Goal: Task Accomplishment & Management: Manage account settings

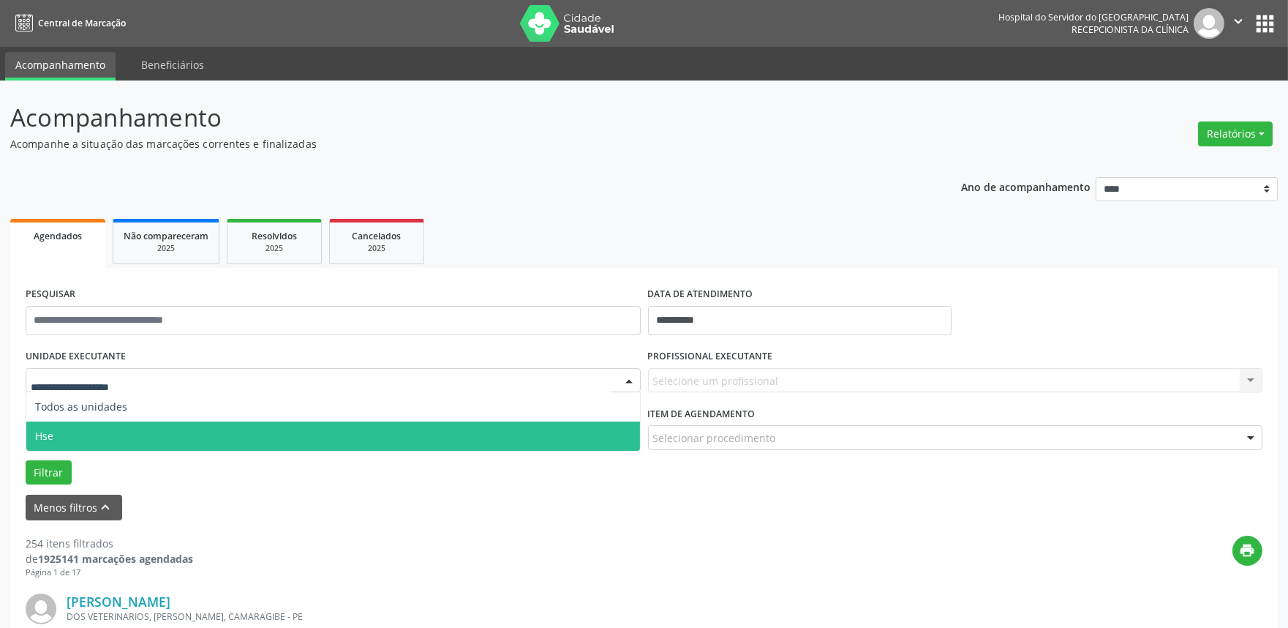
click at [69, 432] on span "Hse" at bounding box center [333, 435] width 614 height 29
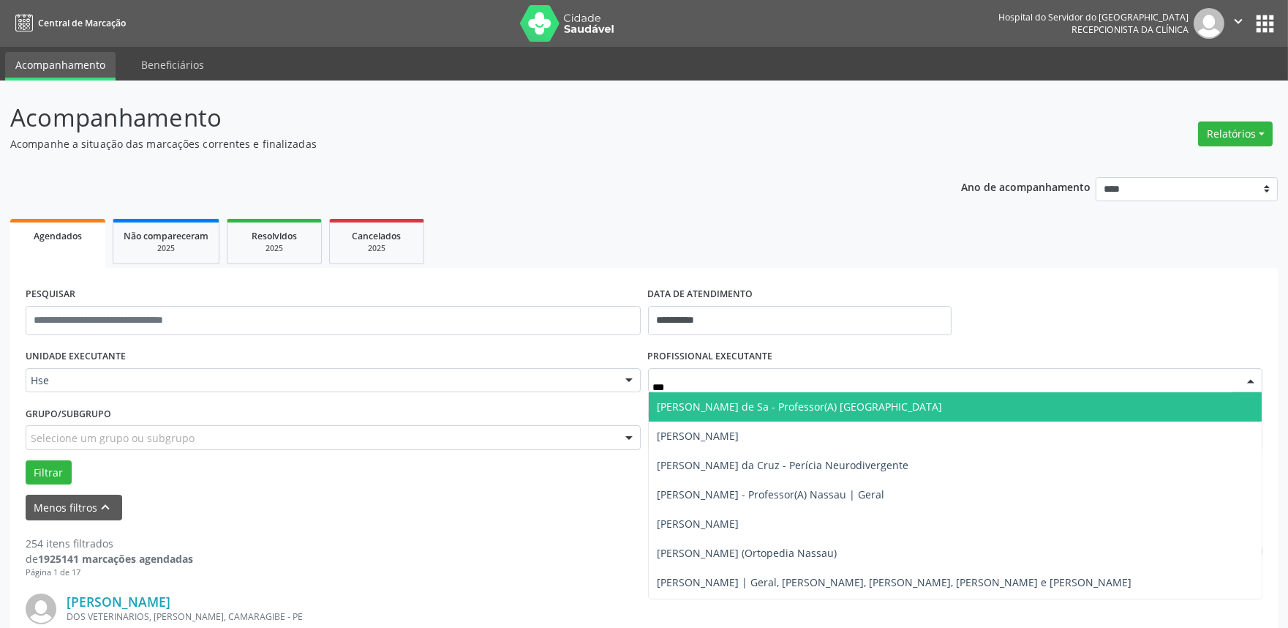
type input "****"
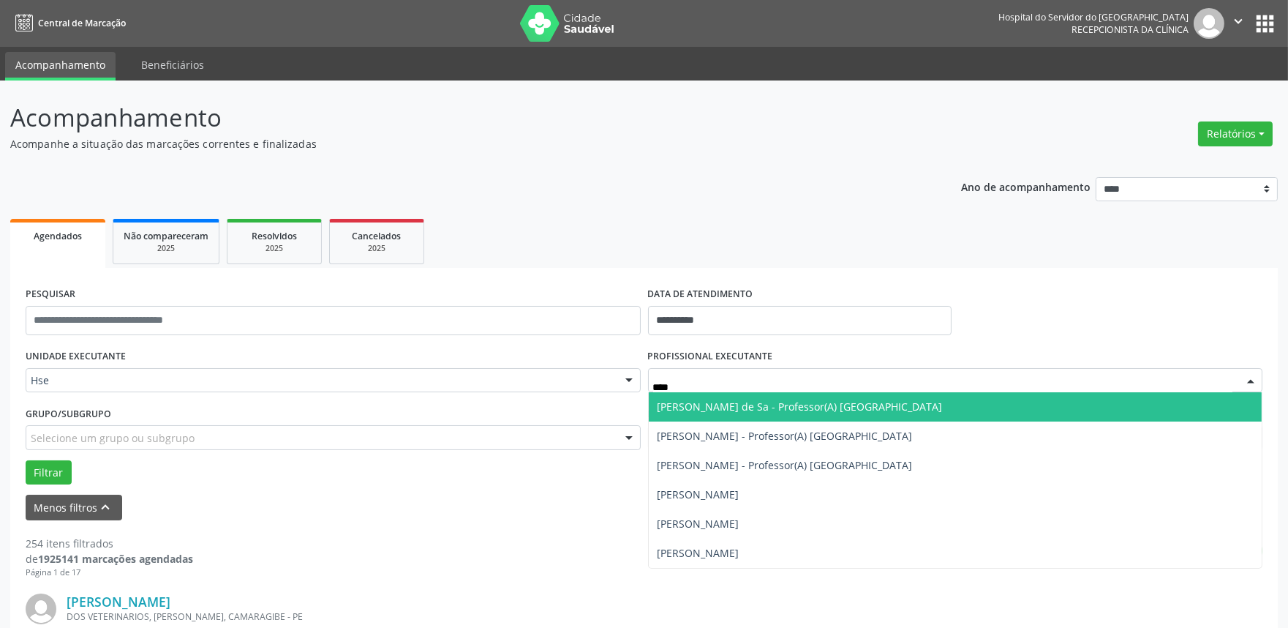
click at [758, 395] on span "[PERSON_NAME] de Sa - Professor(A) [GEOGRAPHIC_DATA]" at bounding box center [956, 406] width 614 height 29
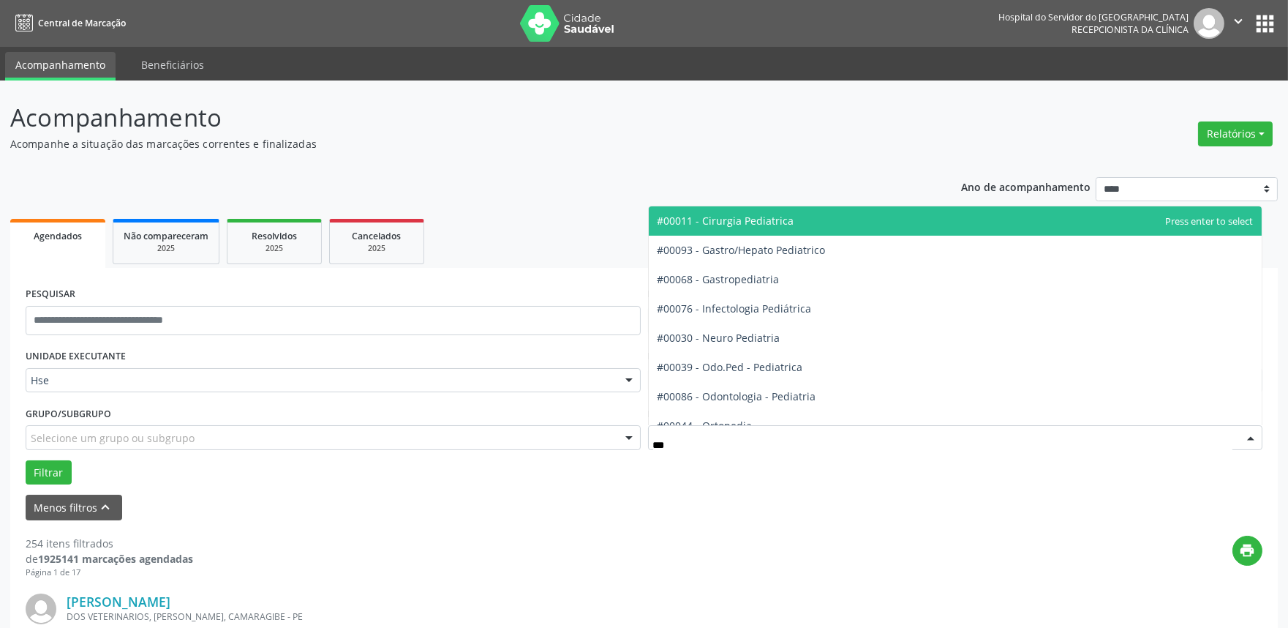
type input "****"
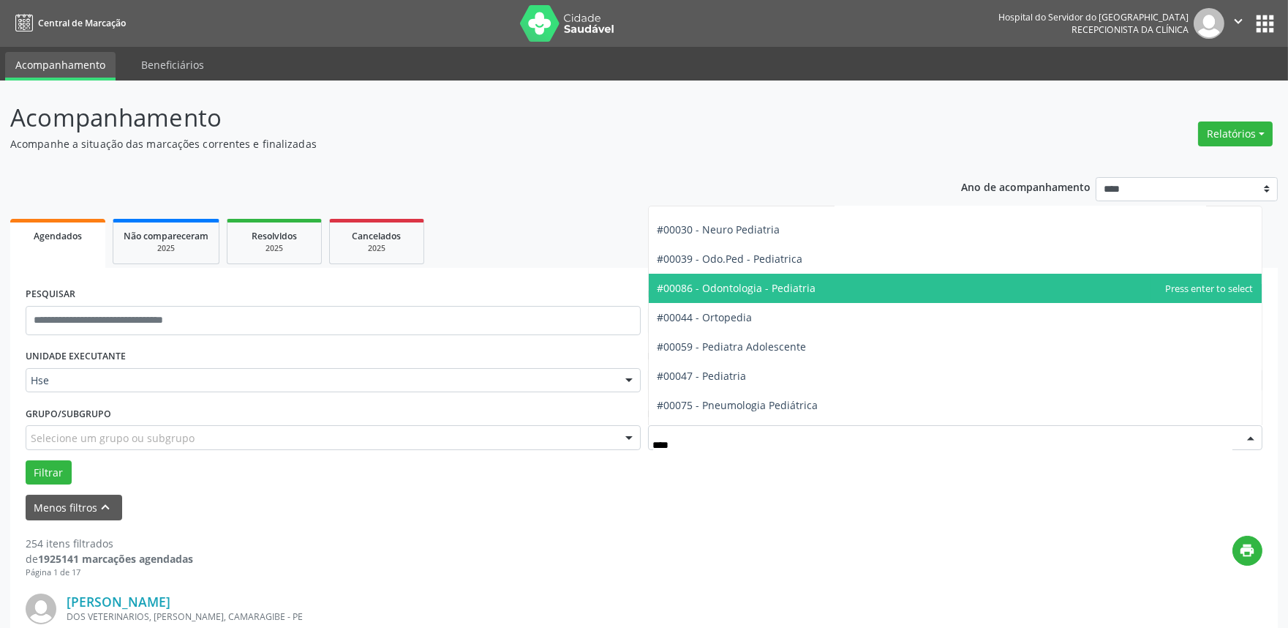
scroll to position [132, 0]
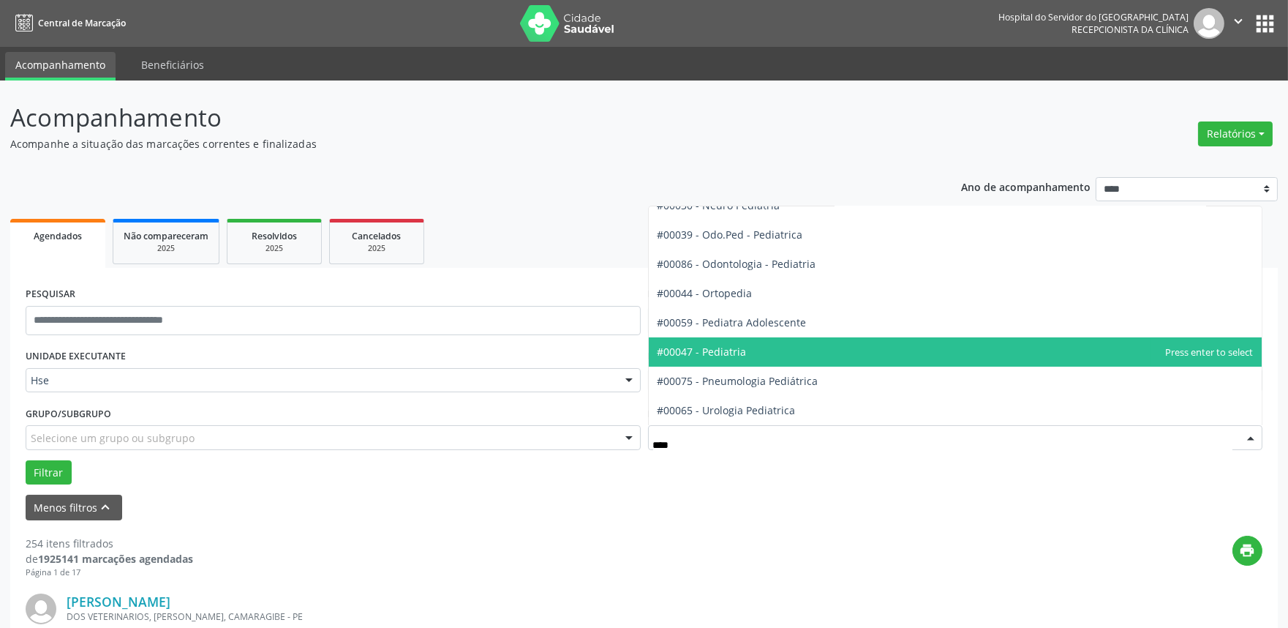
click at [731, 350] on span "#00047 - Pediatria" at bounding box center [702, 352] width 89 height 14
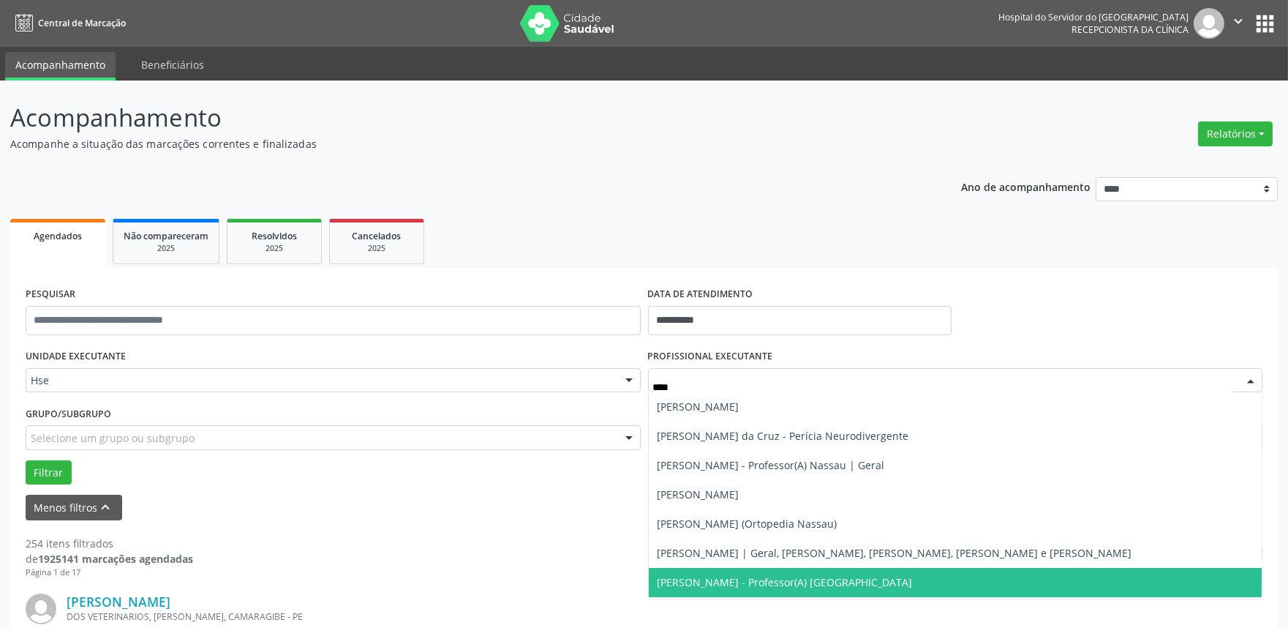
click at [772, 579] on span "[PERSON_NAME] - Professor(A) [GEOGRAPHIC_DATA]" at bounding box center [785, 582] width 255 height 14
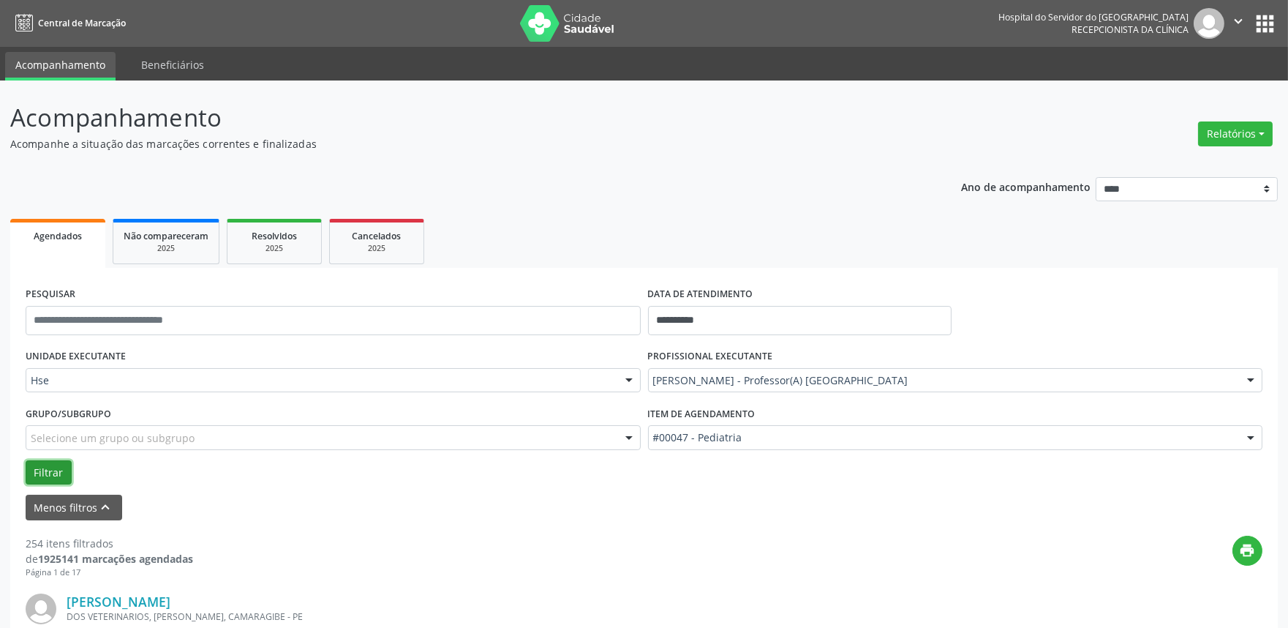
click at [39, 470] on button "Filtrar" at bounding box center [49, 472] width 46 height 25
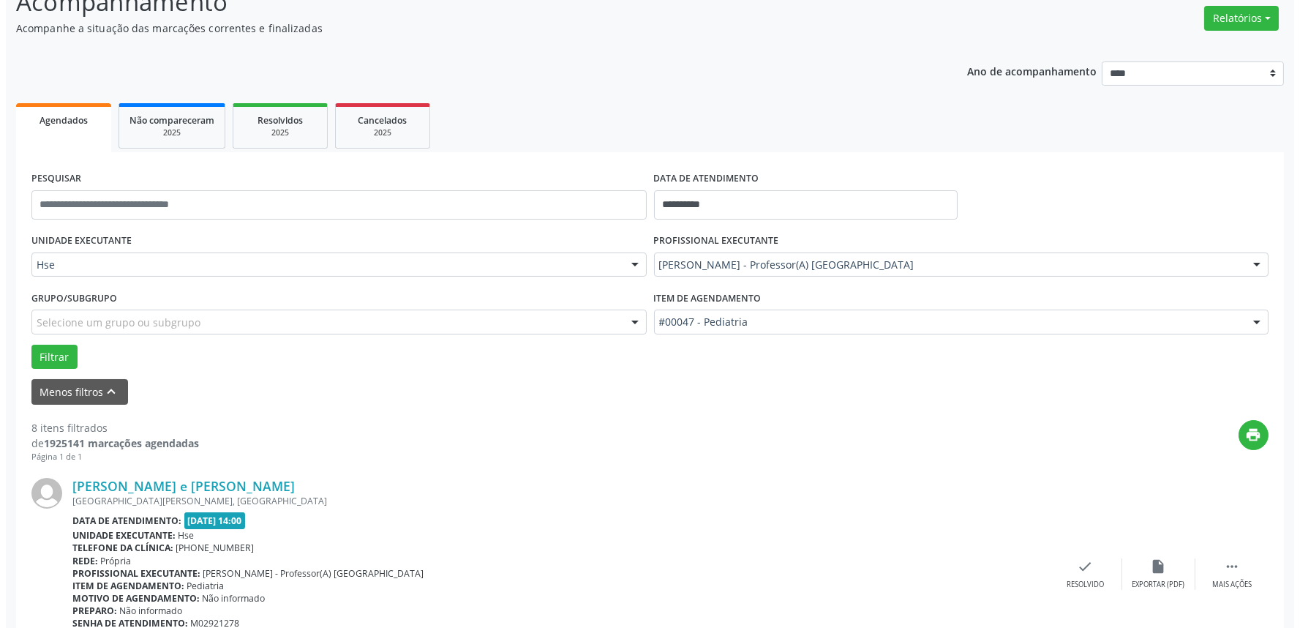
scroll to position [325, 0]
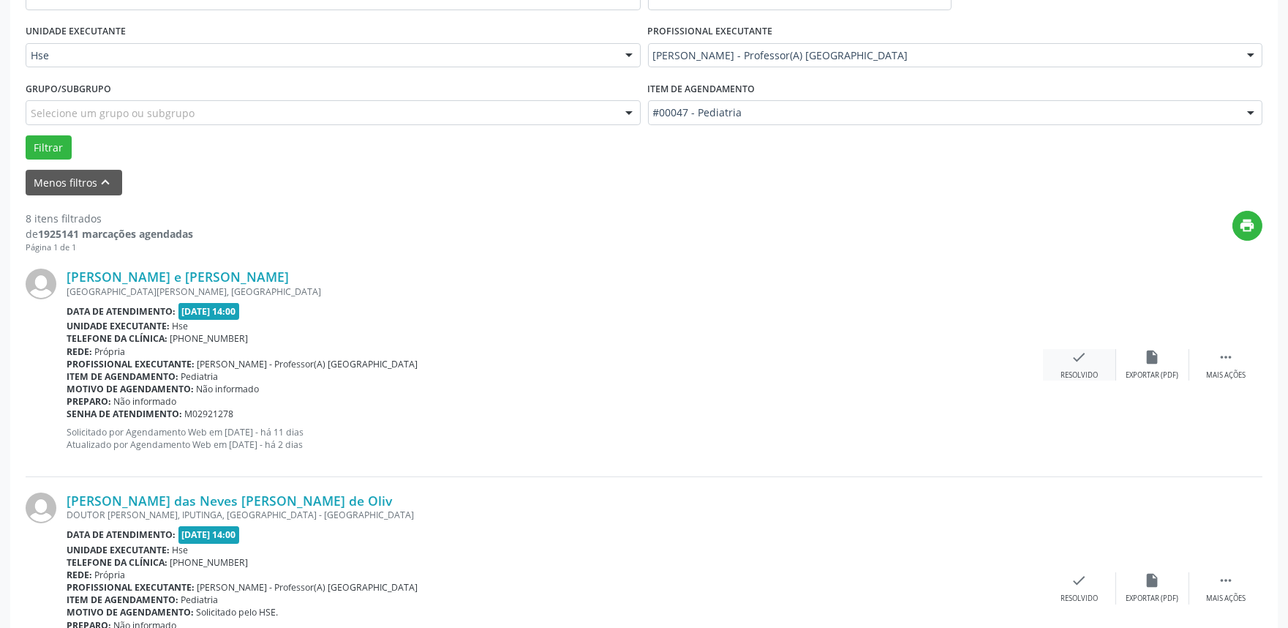
click at [1079, 362] on icon "check" at bounding box center [1080, 357] width 16 height 16
click at [1071, 367] on div "check Resolvido" at bounding box center [1079, 364] width 73 height 31
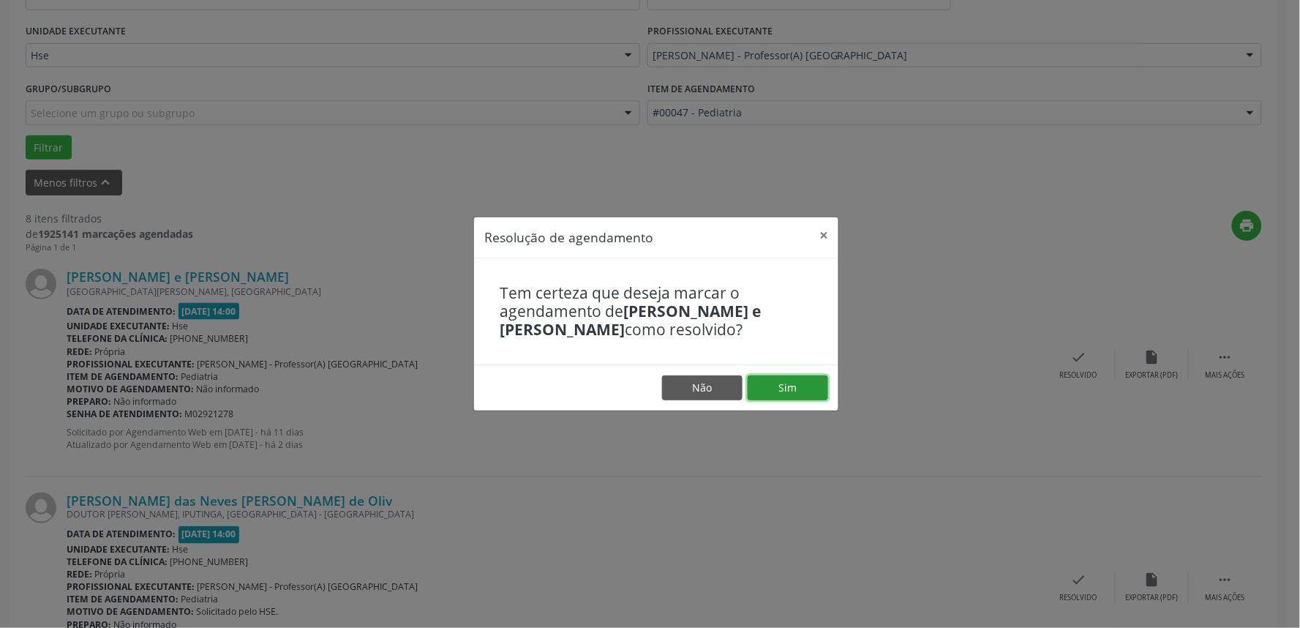
click at [807, 381] on button "Sim" at bounding box center [788, 387] width 80 height 25
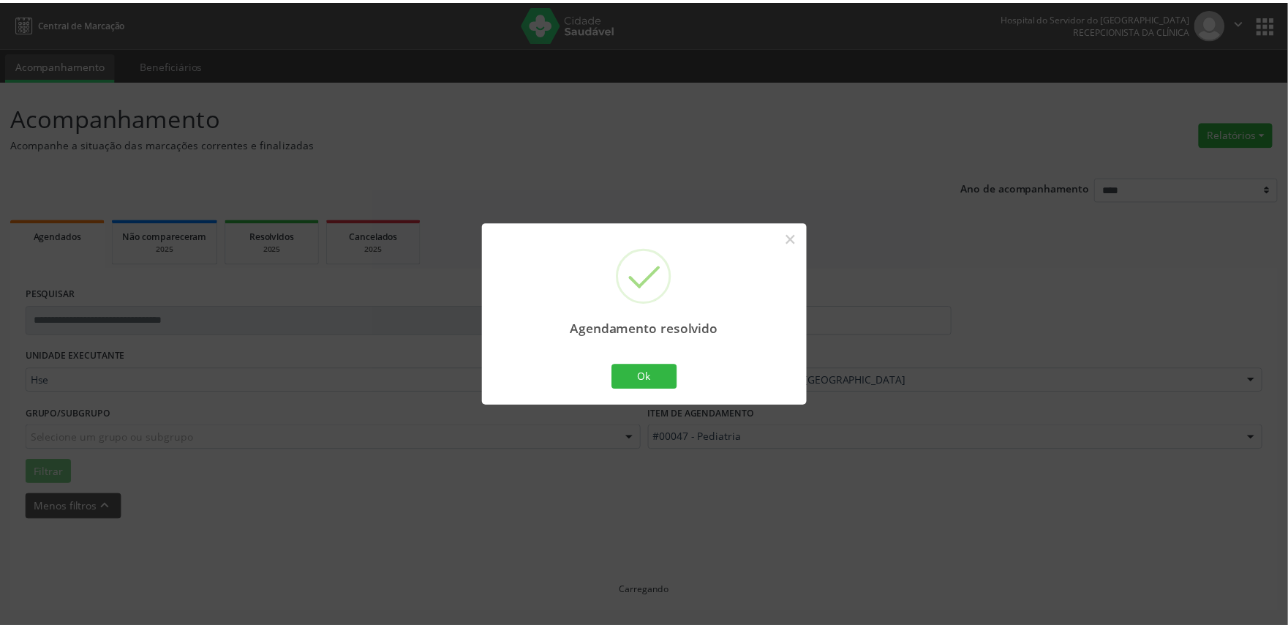
scroll to position [0, 0]
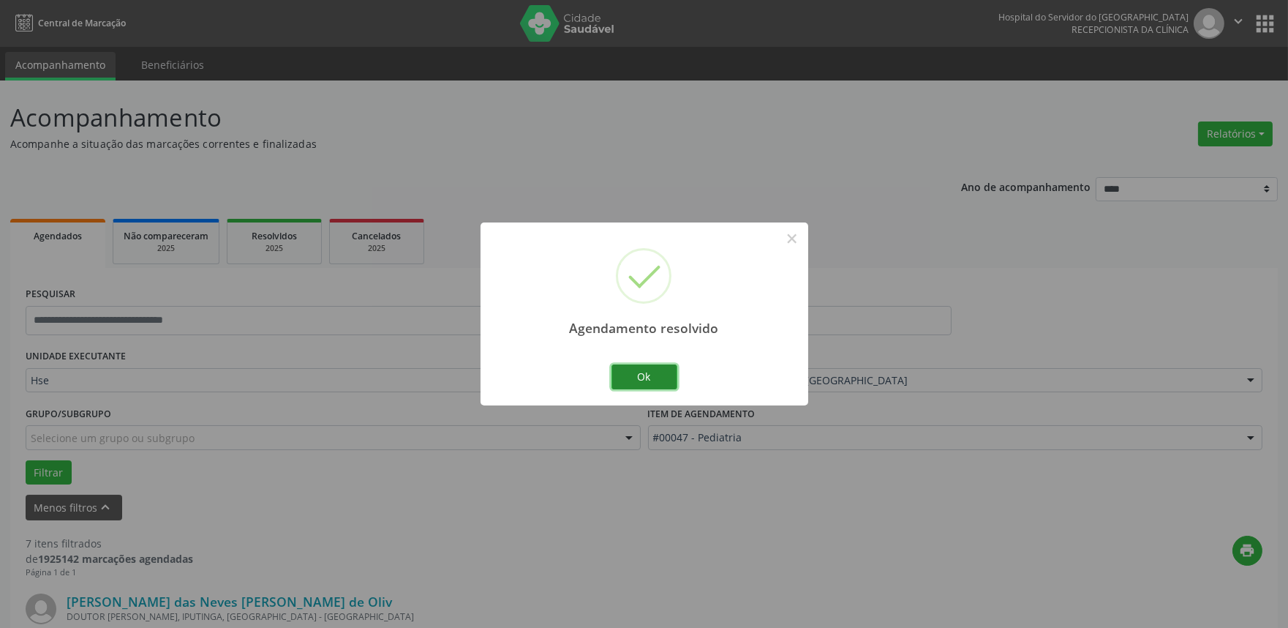
click at [623, 366] on button "Ok" at bounding box center [644, 376] width 66 height 25
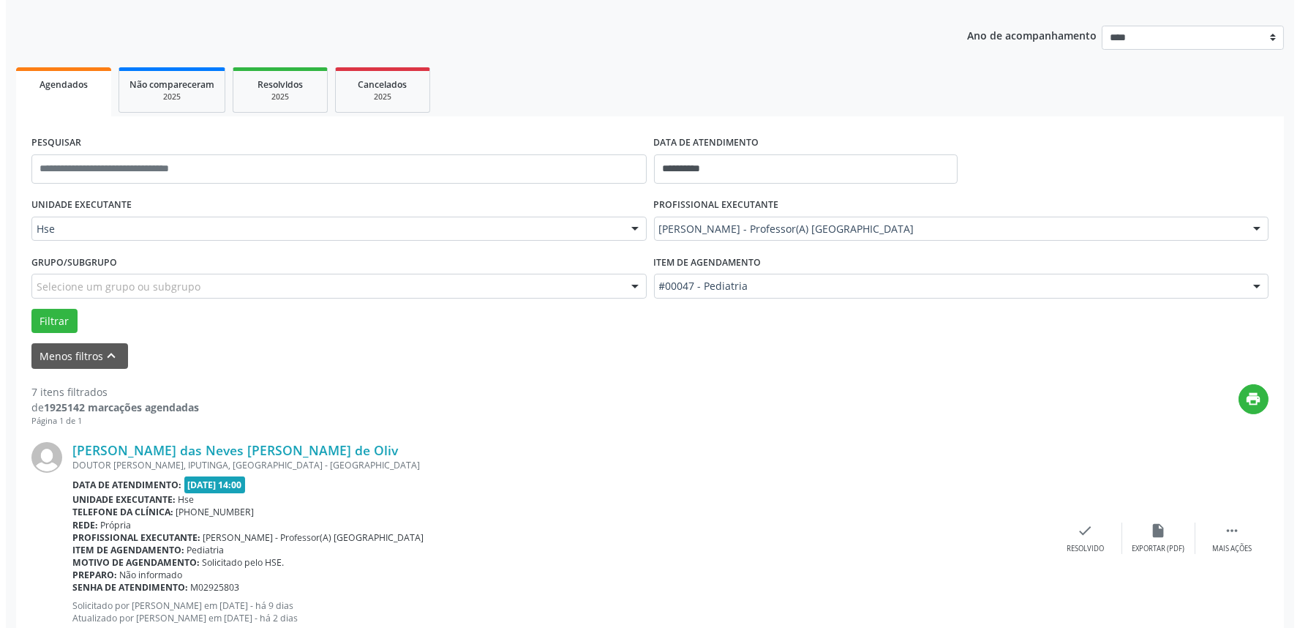
scroll to position [325, 0]
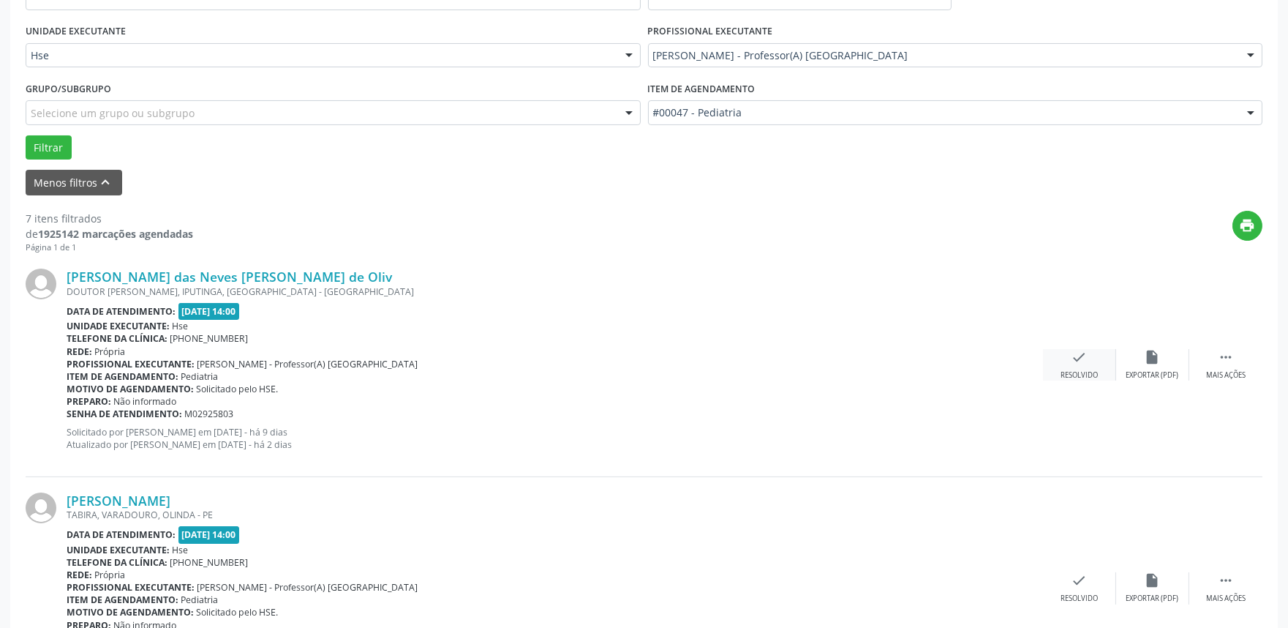
click at [1083, 363] on icon "check" at bounding box center [1080, 357] width 16 height 16
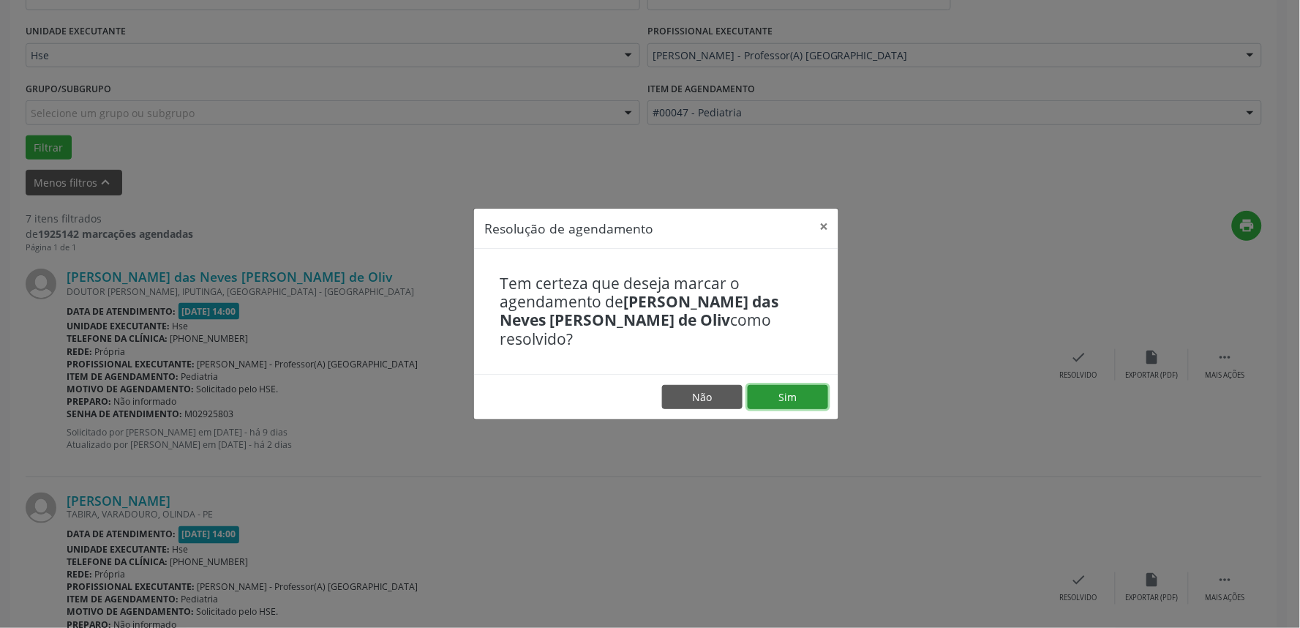
click at [786, 397] on button "Sim" at bounding box center [788, 397] width 80 height 25
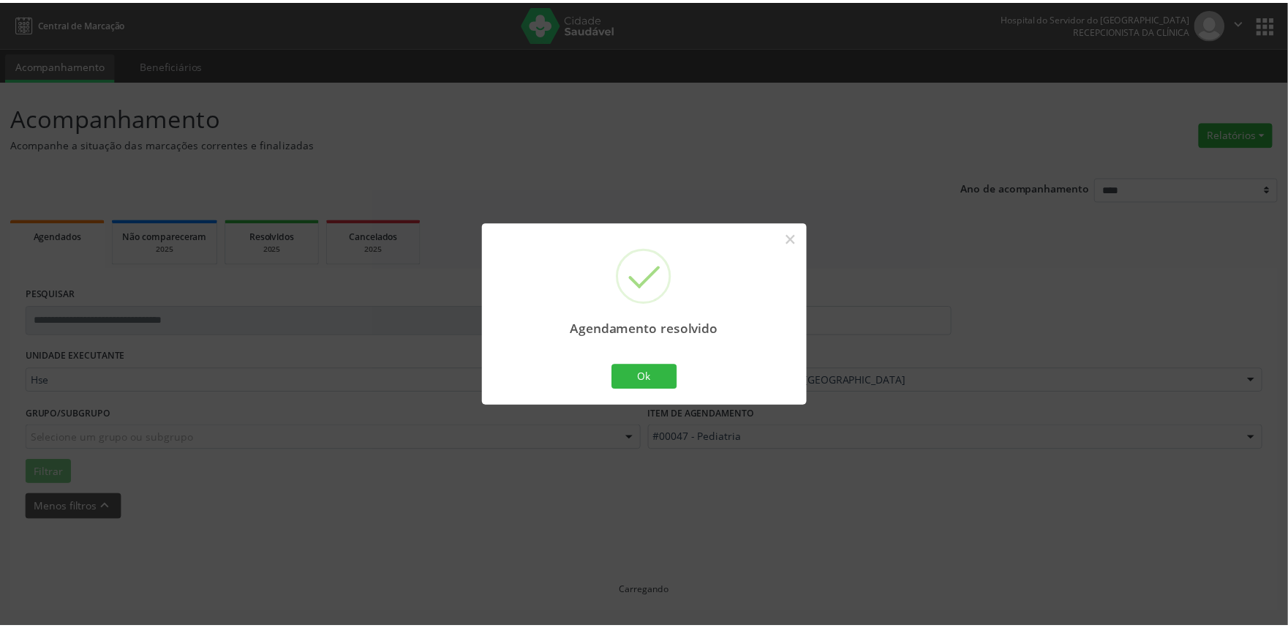
scroll to position [0, 0]
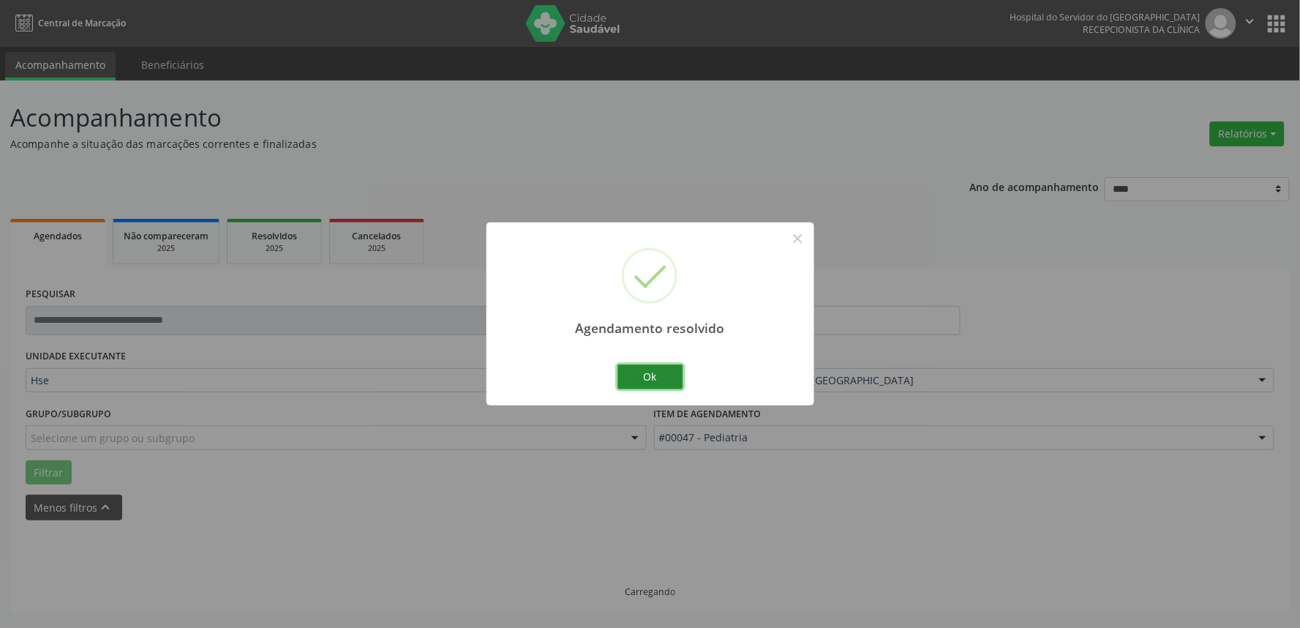
click at [669, 380] on button "Ok" at bounding box center [650, 376] width 66 height 25
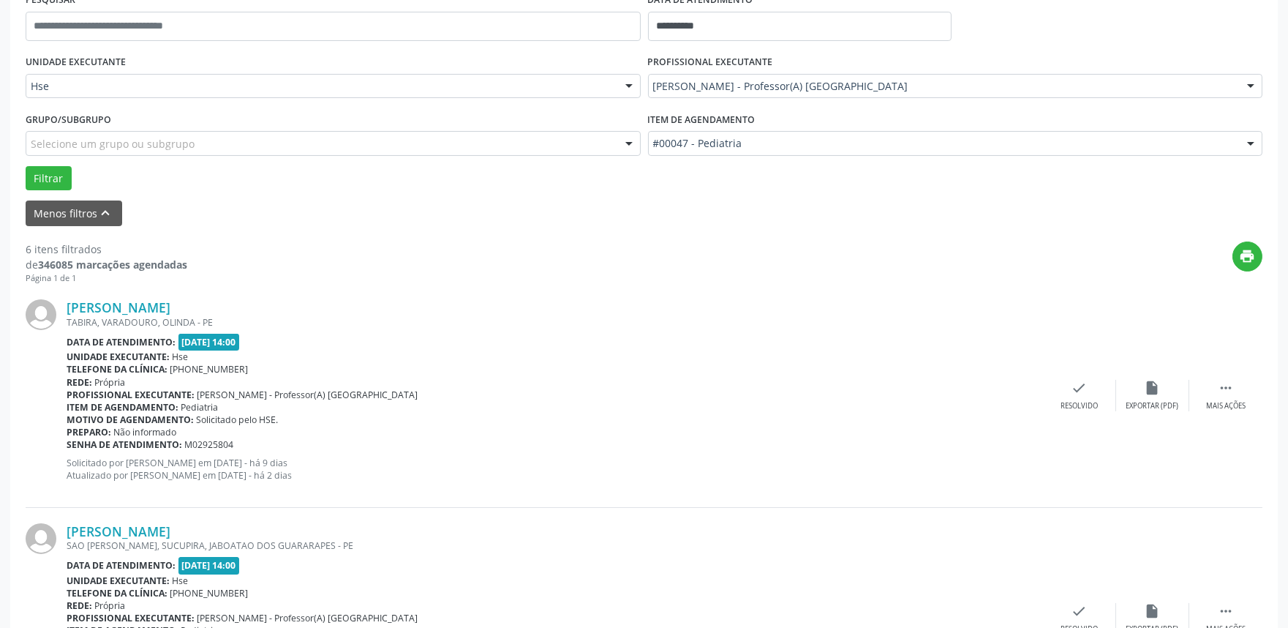
scroll to position [325, 0]
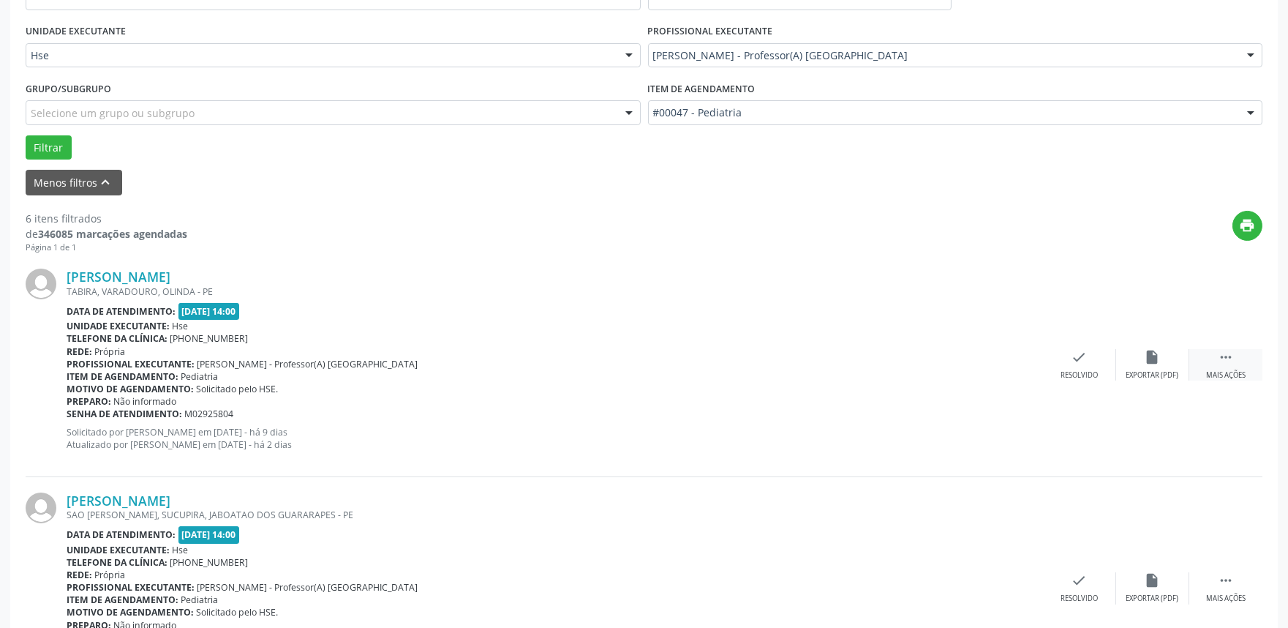
click at [1226, 359] on icon "" at bounding box center [1226, 357] width 16 height 16
click at [1138, 362] on div "alarm_off Não compareceu" at bounding box center [1152, 364] width 73 height 31
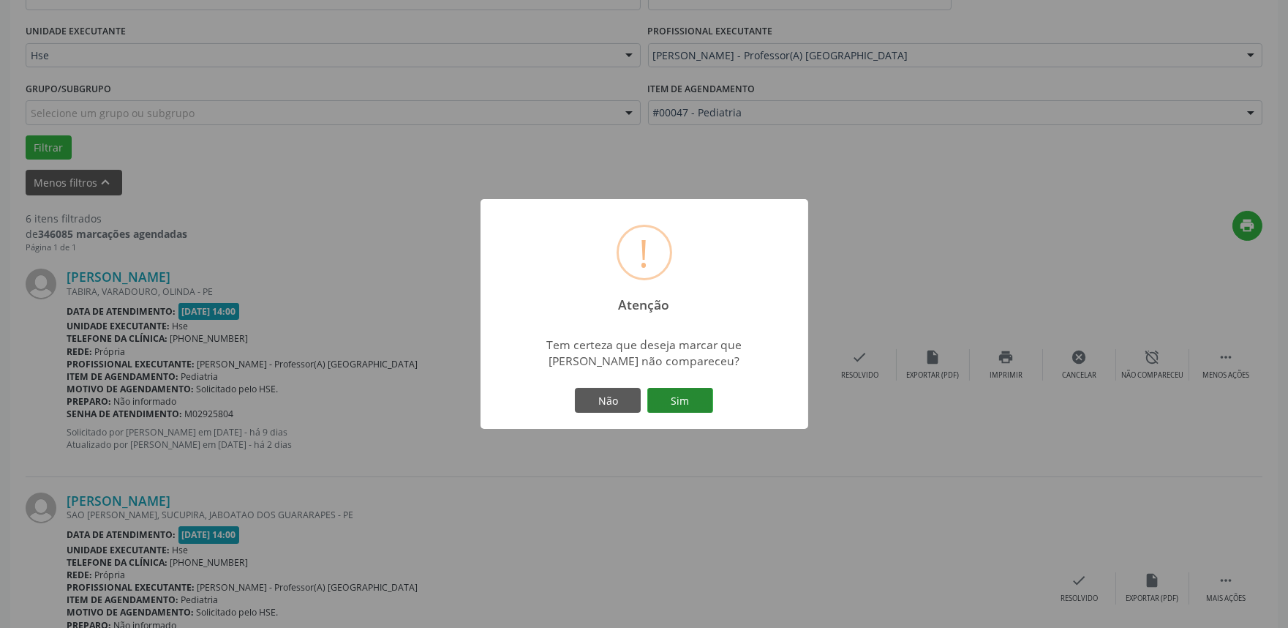
click at [688, 396] on button "Sim" at bounding box center [680, 400] width 66 height 25
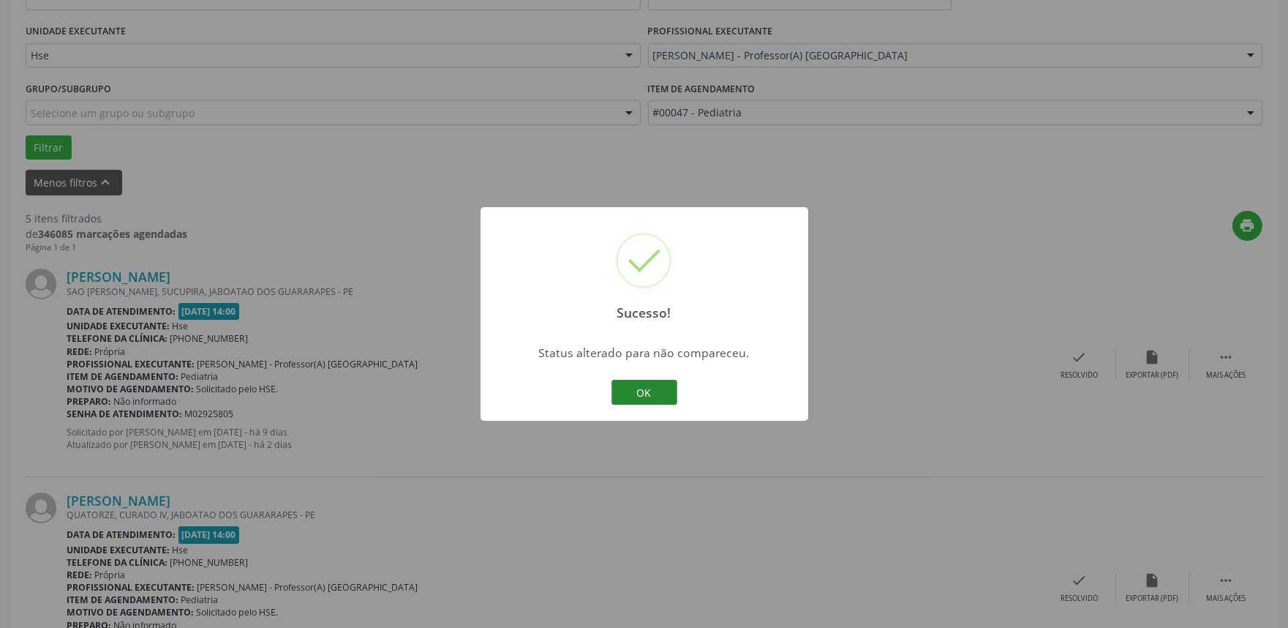
click at [655, 389] on button "OK" at bounding box center [644, 392] width 66 height 25
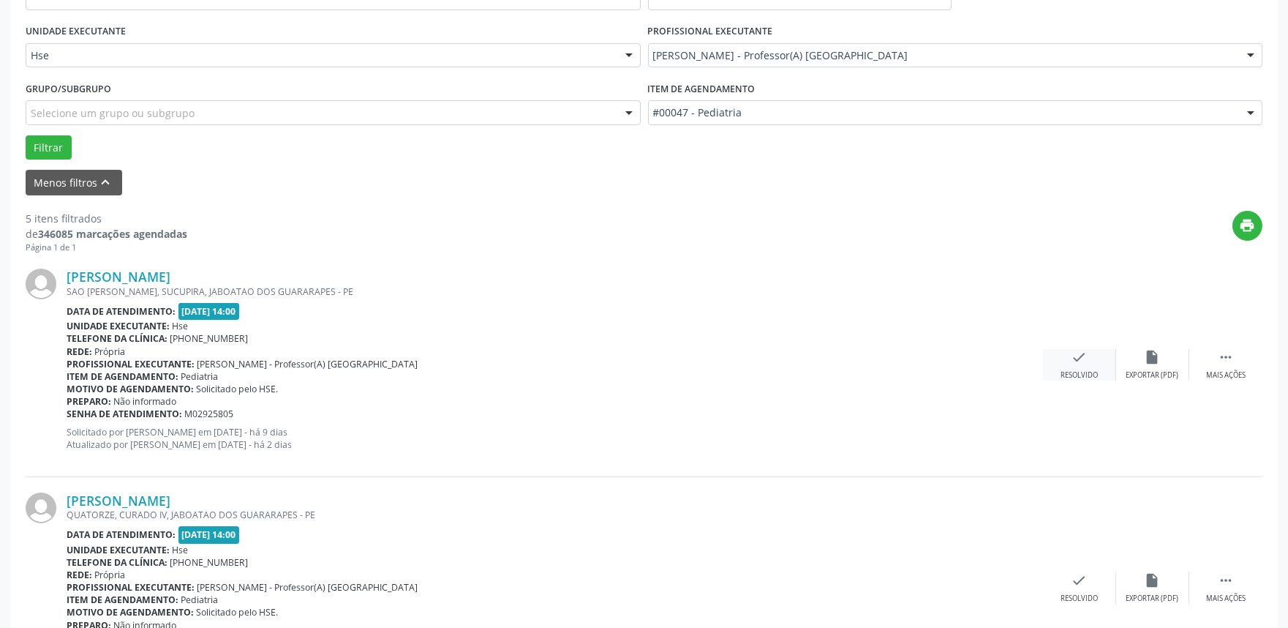
click at [1074, 355] on icon "check" at bounding box center [1080, 357] width 16 height 16
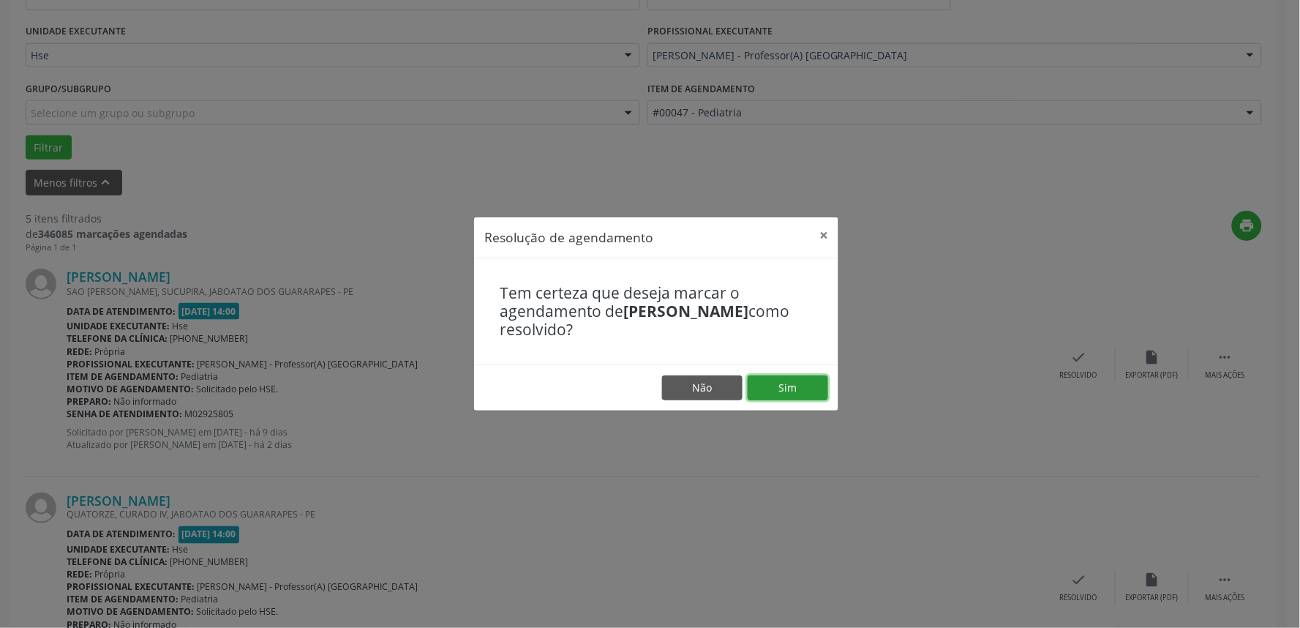
click at [780, 379] on button "Sim" at bounding box center [788, 387] width 80 height 25
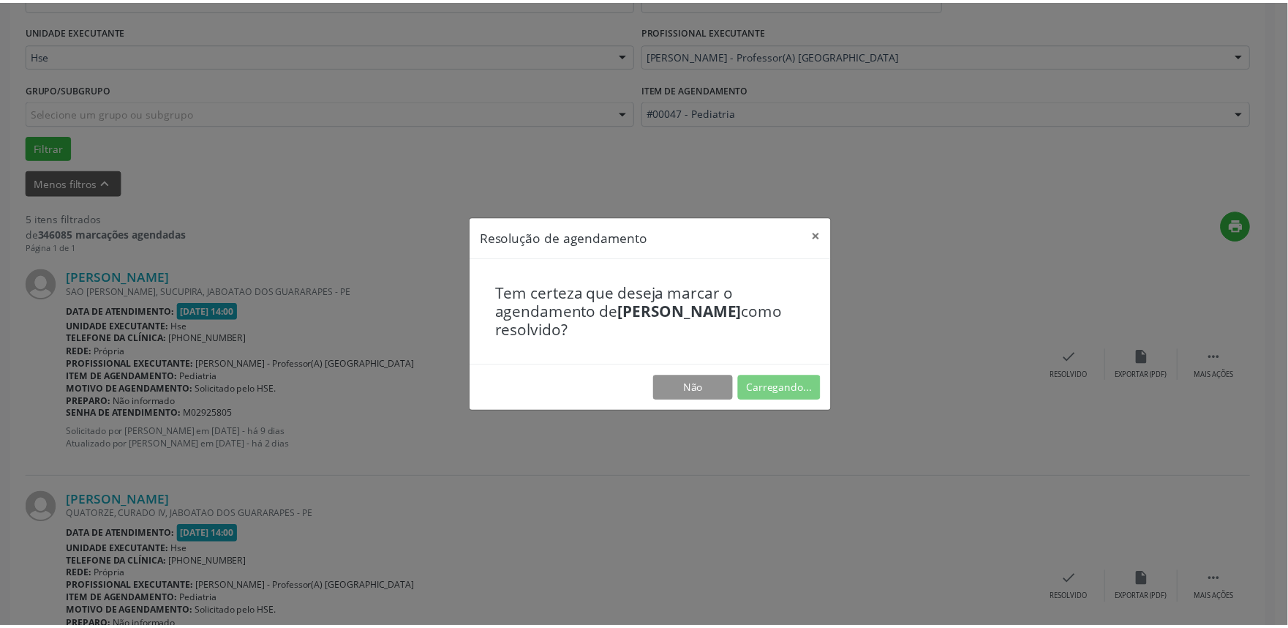
scroll to position [0, 0]
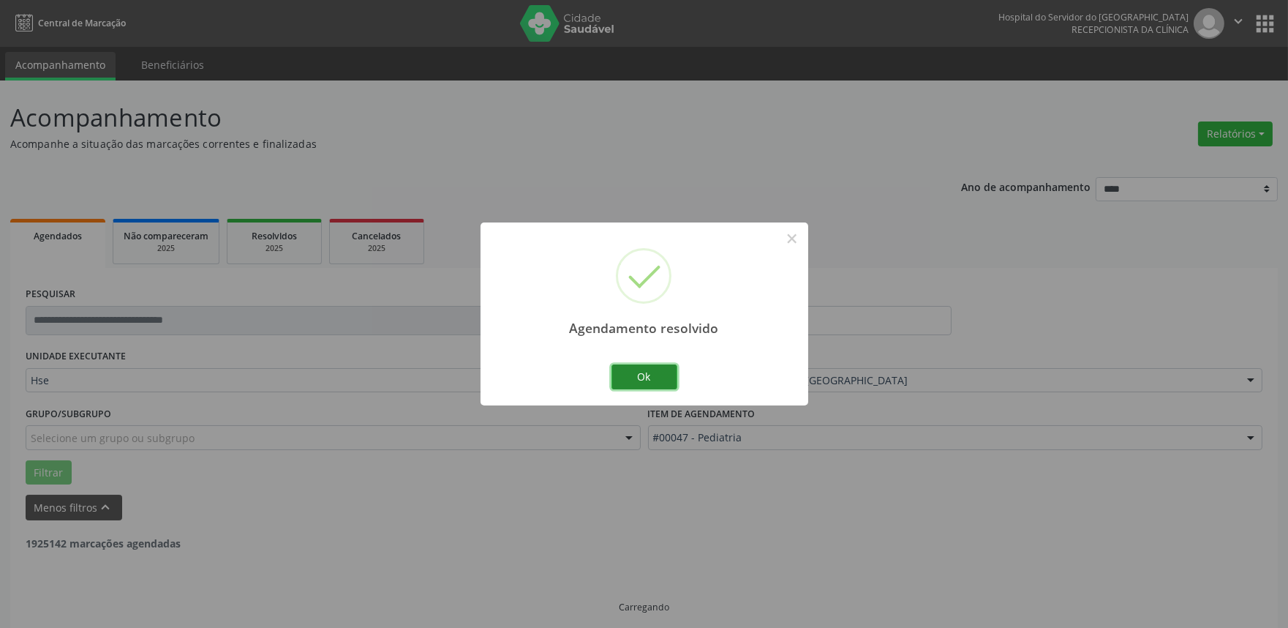
click at [668, 379] on button "Ok" at bounding box center [644, 376] width 66 height 25
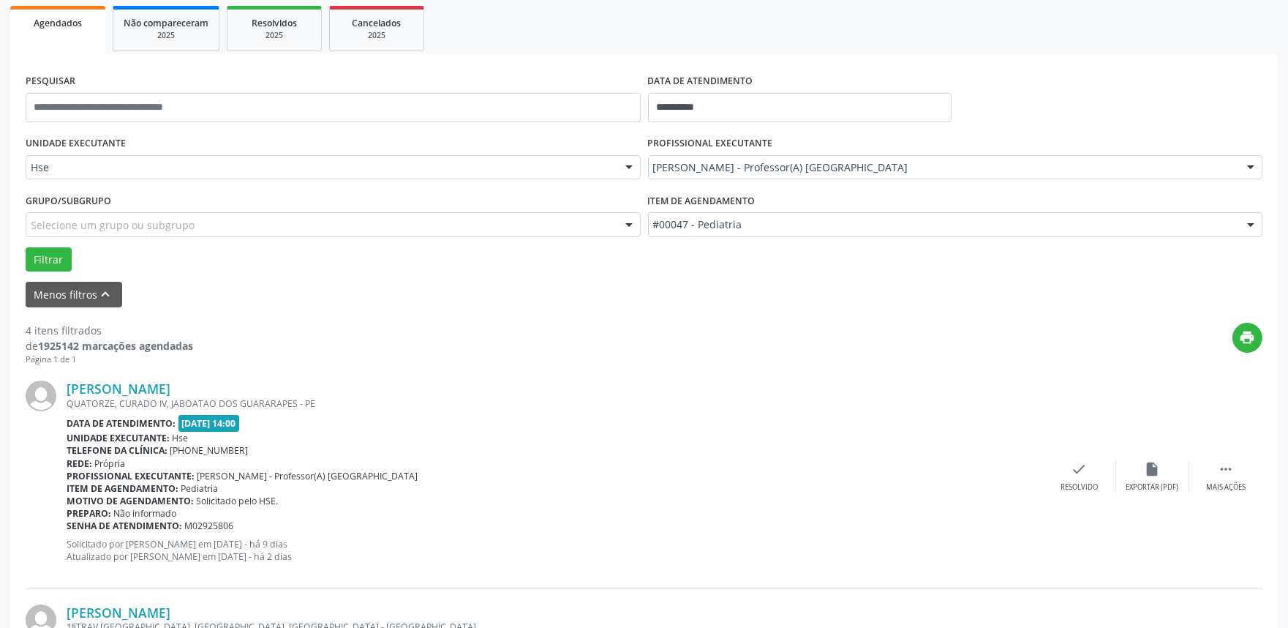
scroll to position [244, 0]
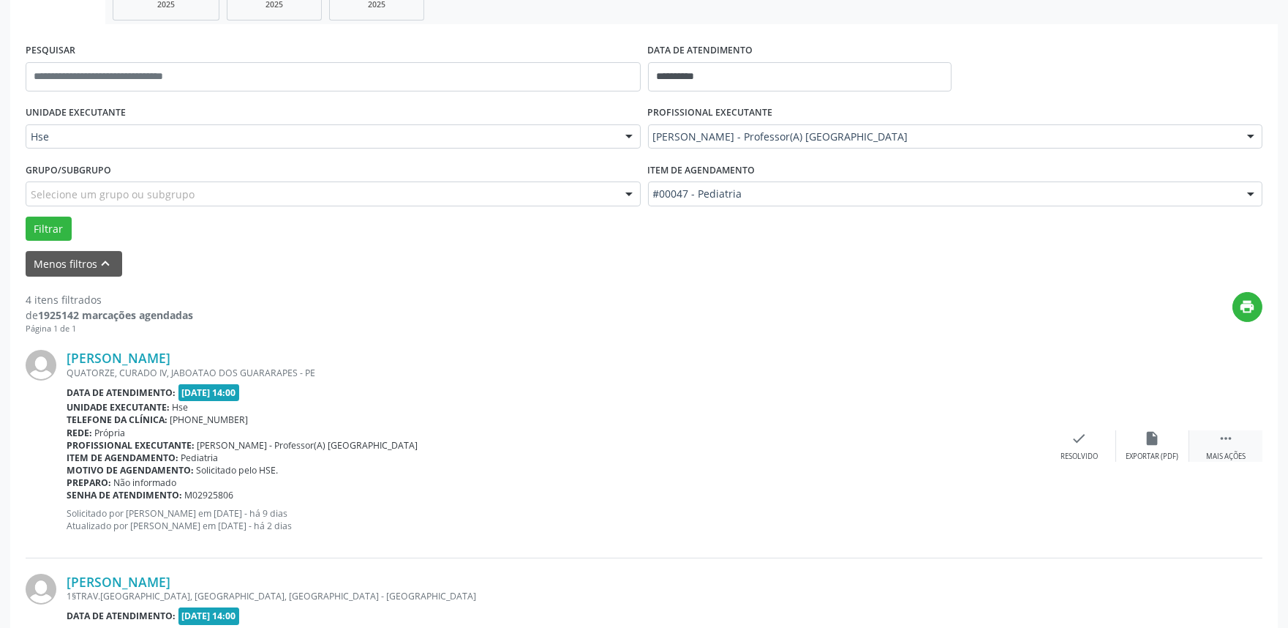
click at [1234, 437] on div " Mais ações" at bounding box center [1225, 445] width 73 height 31
click at [1153, 437] on icon "alarm_off" at bounding box center [1153, 438] width 16 height 16
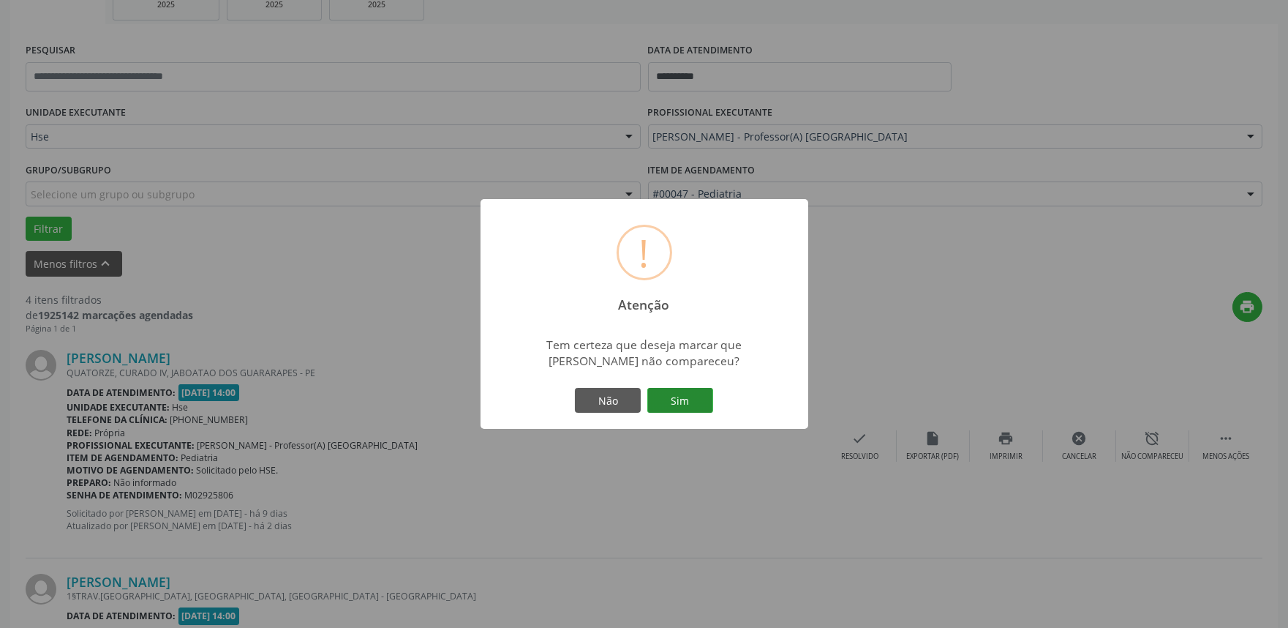
click at [675, 405] on button "Sim" at bounding box center [680, 400] width 66 height 25
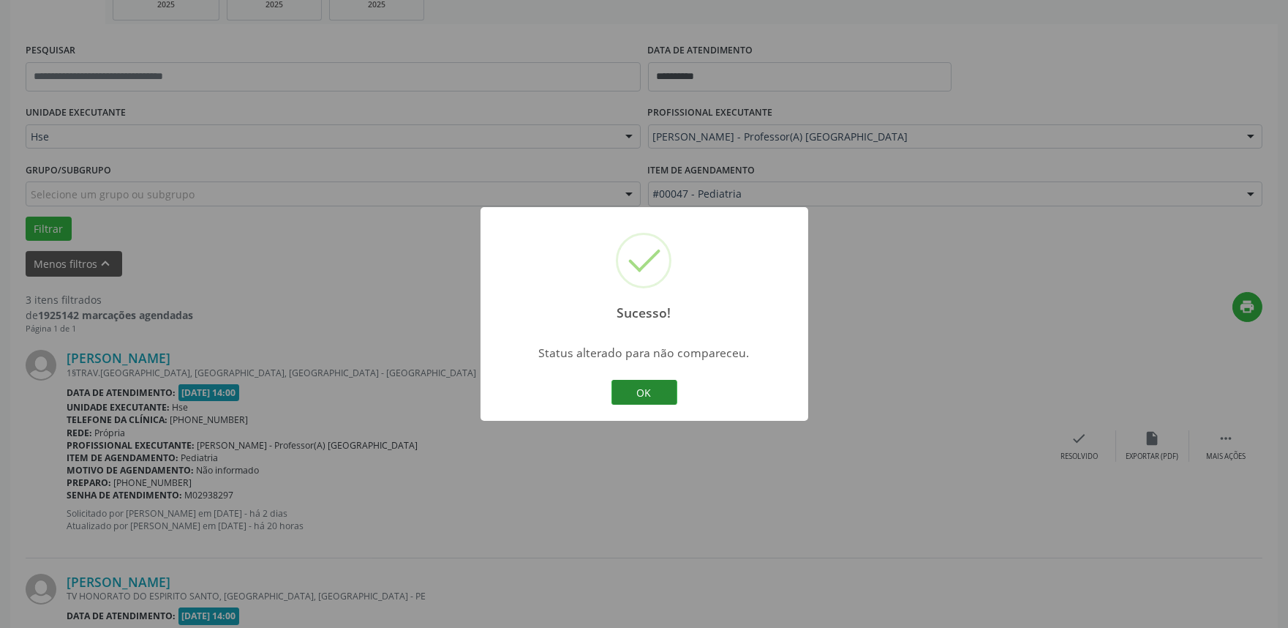
click at [645, 390] on button "OK" at bounding box center [644, 392] width 66 height 25
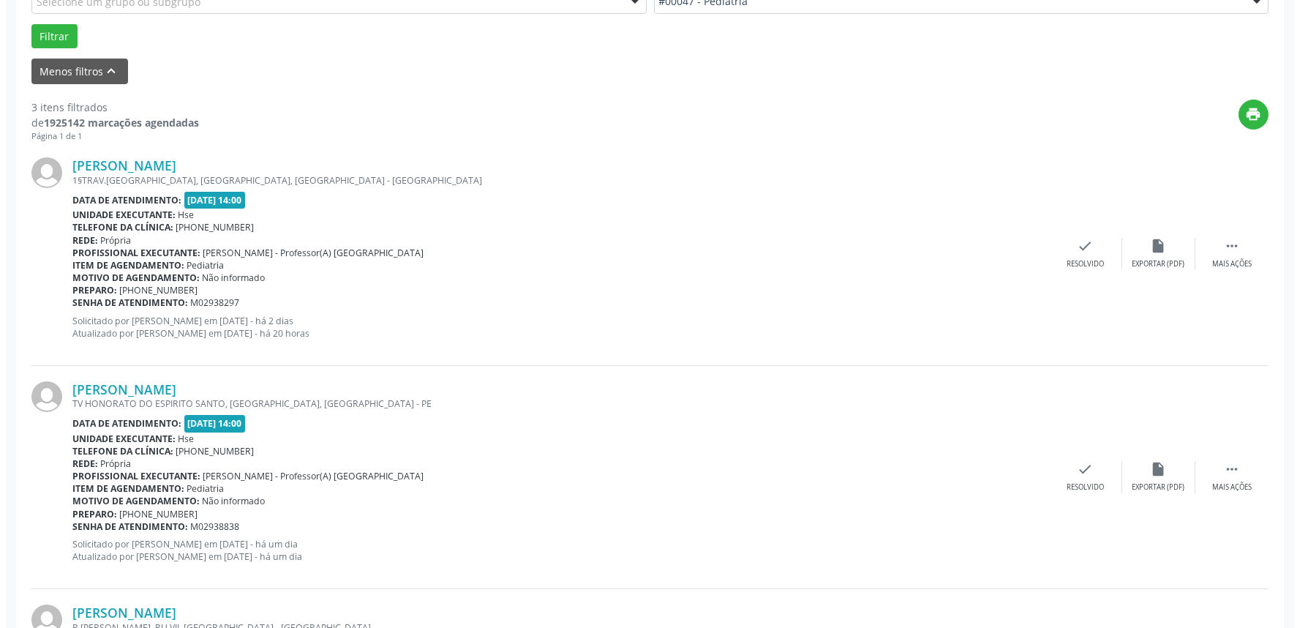
scroll to position [487, 0]
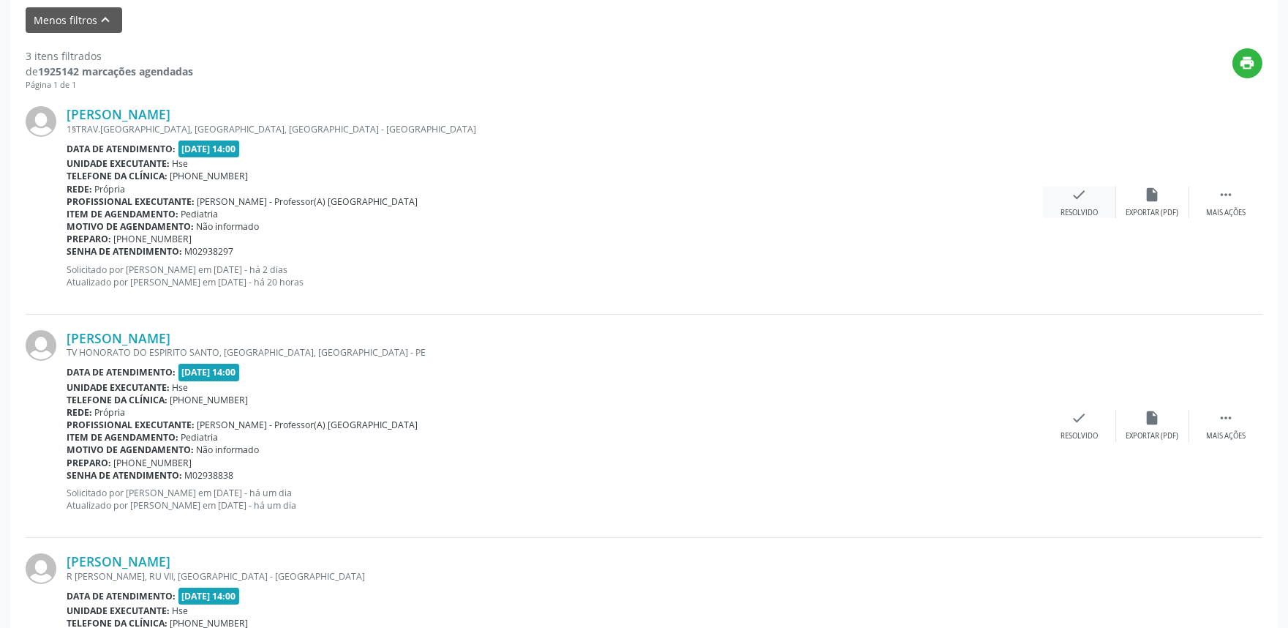
click at [1080, 190] on icon "check" at bounding box center [1080, 195] width 16 height 16
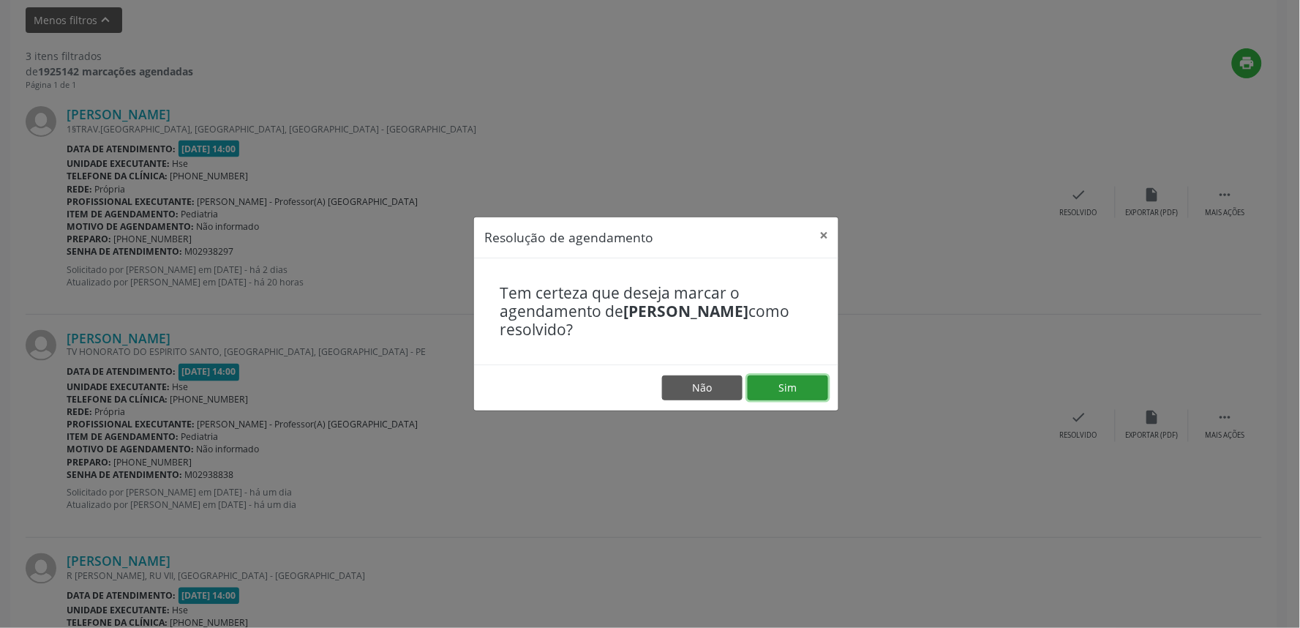
click at [802, 391] on button "Sim" at bounding box center [788, 387] width 80 height 25
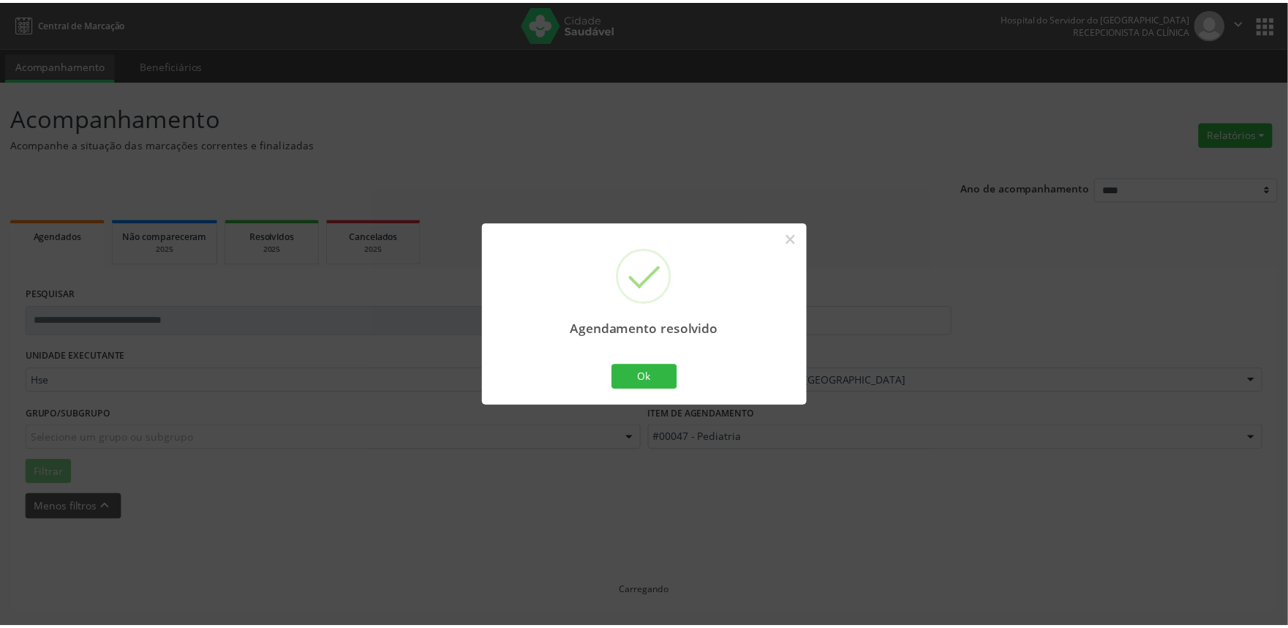
scroll to position [0, 0]
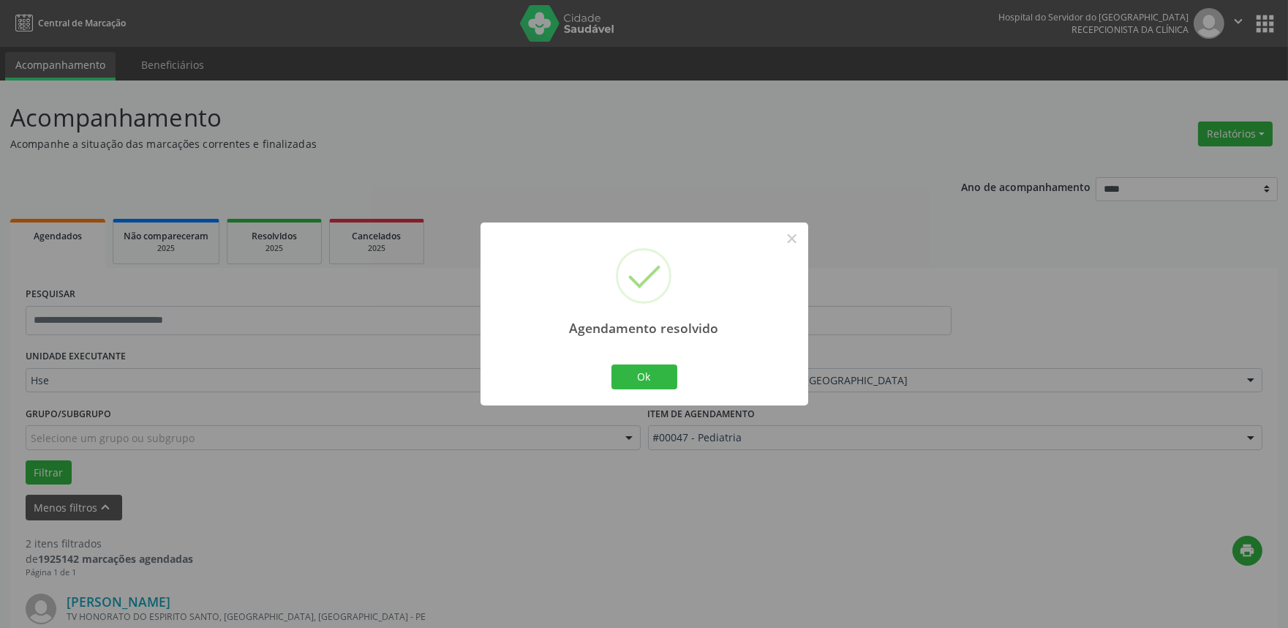
click at [601, 374] on div "Agendamento resolvido × Ok Cancel" at bounding box center [645, 313] width 328 height 182
click at [632, 377] on button "Ok" at bounding box center [644, 376] width 66 height 25
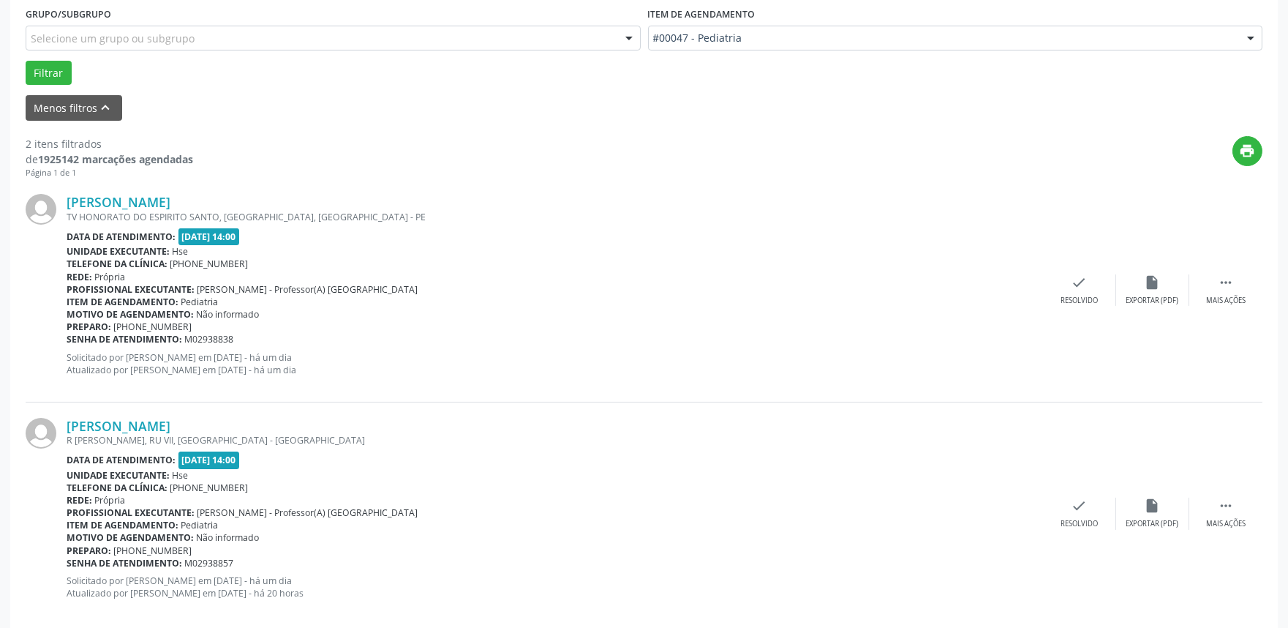
scroll to position [406, 0]
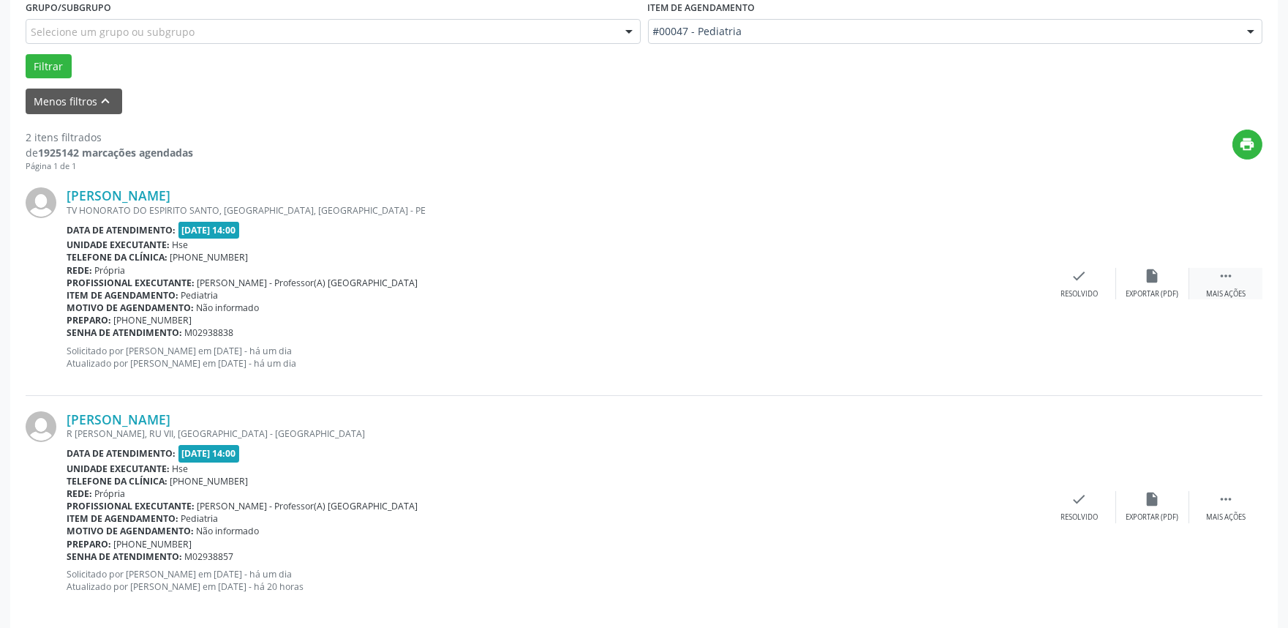
click at [1238, 276] on div " Mais ações" at bounding box center [1225, 283] width 73 height 31
click at [1128, 276] on div "alarm_off Não compareceu" at bounding box center [1152, 283] width 73 height 31
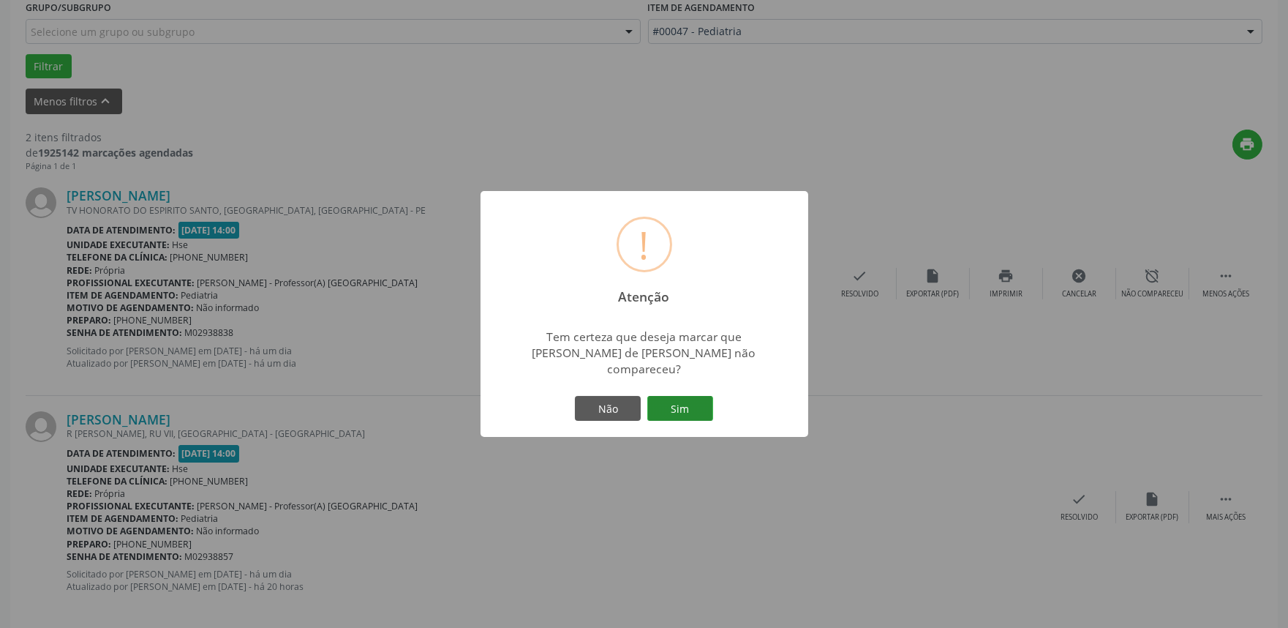
click at [689, 402] on button "Sim" at bounding box center [680, 408] width 66 height 25
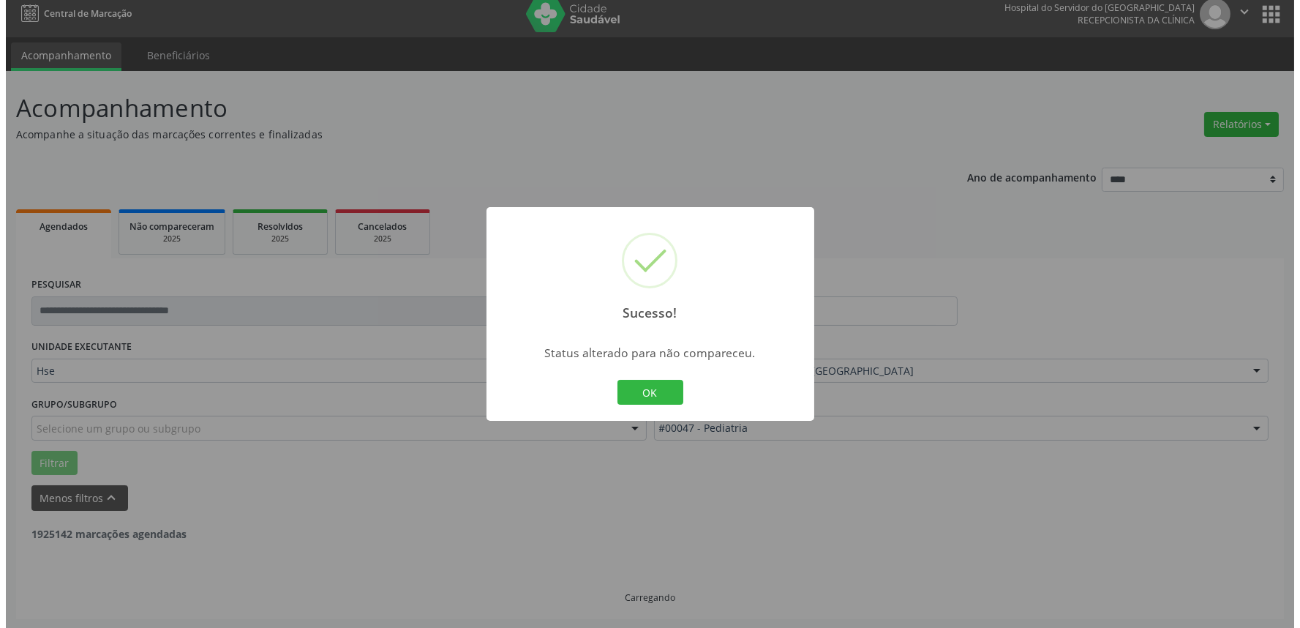
scroll to position [197, 0]
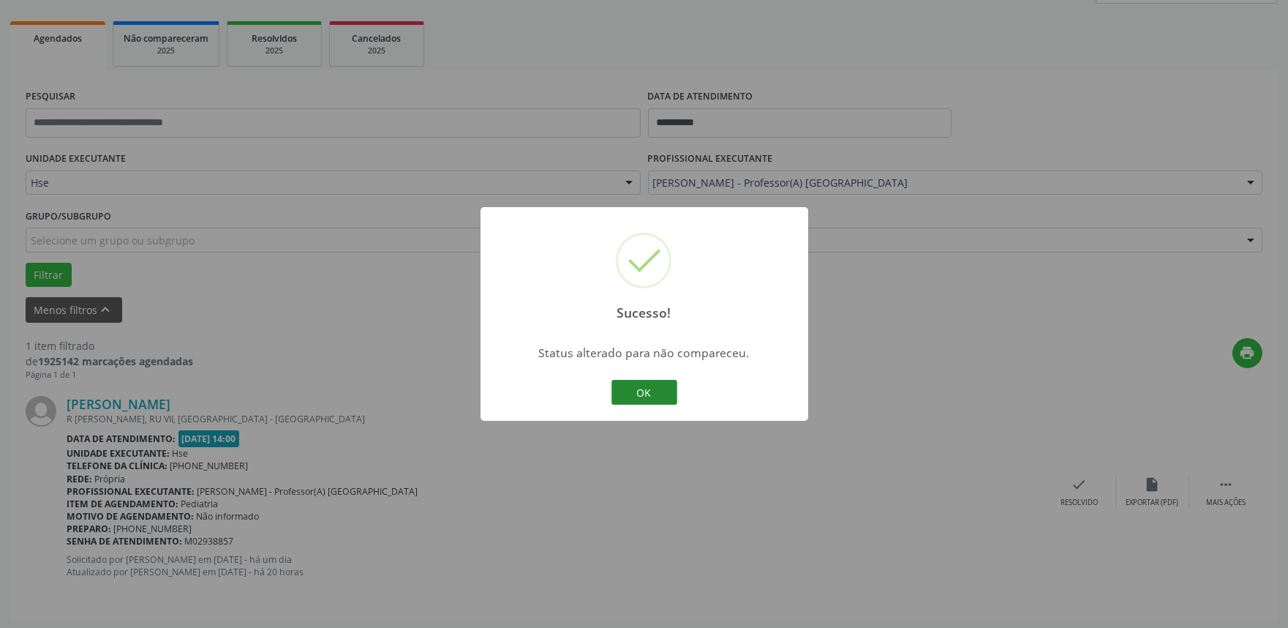
click at [654, 396] on button "OK" at bounding box center [644, 392] width 66 height 25
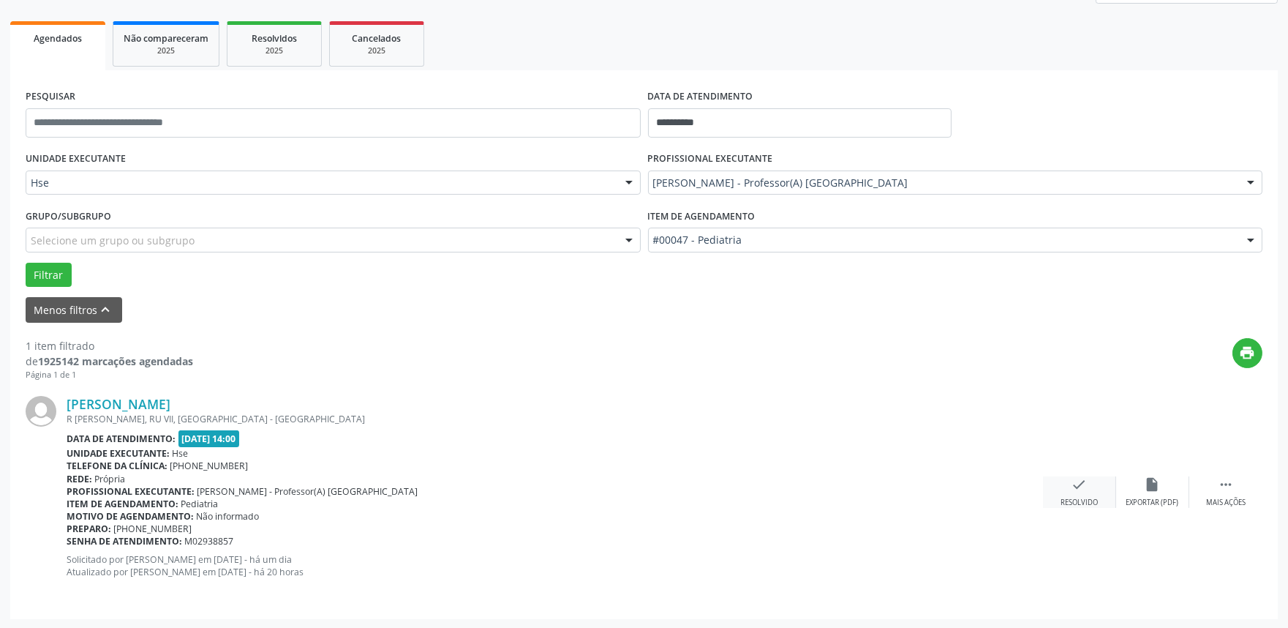
click at [1066, 487] on div "check Resolvido" at bounding box center [1079, 491] width 73 height 31
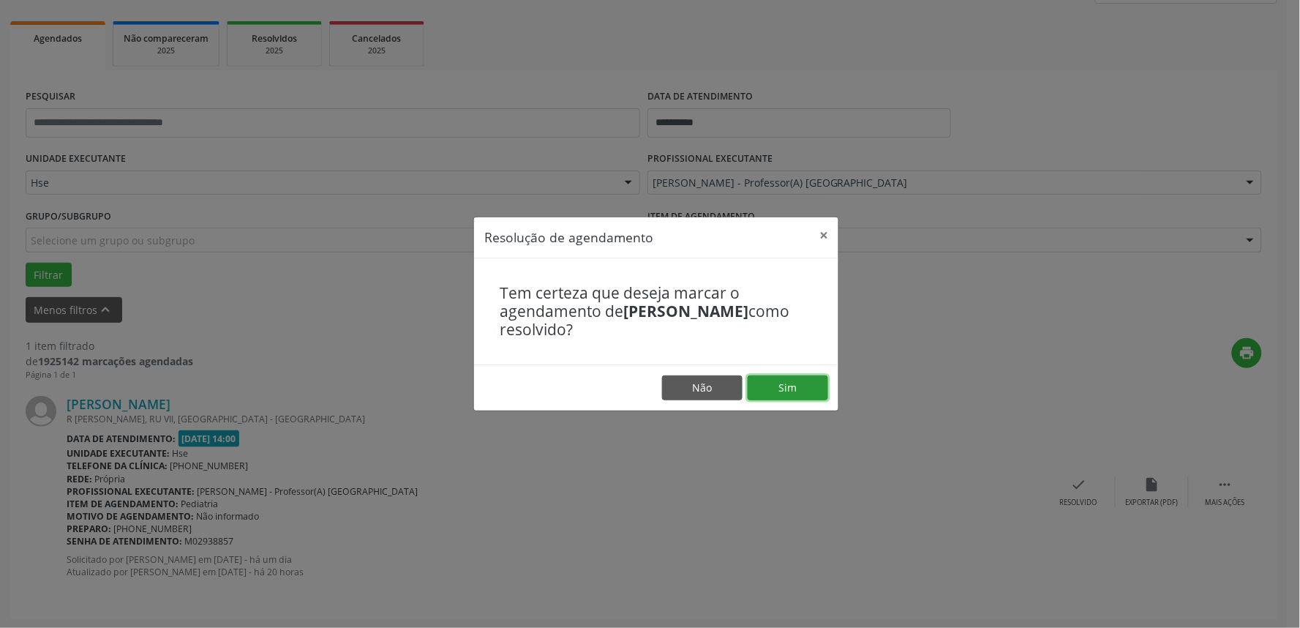
click at [794, 383] on button "Sim" at bounding box center [788, 387] width 80 height 25
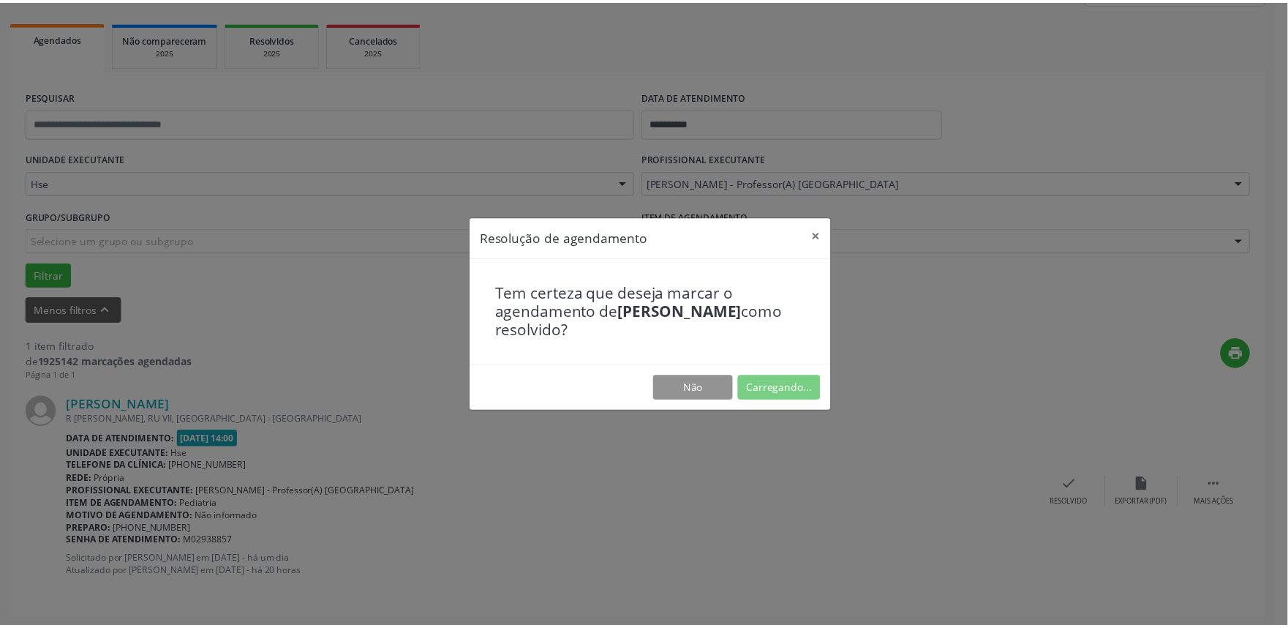
scroll to position [0, 0]
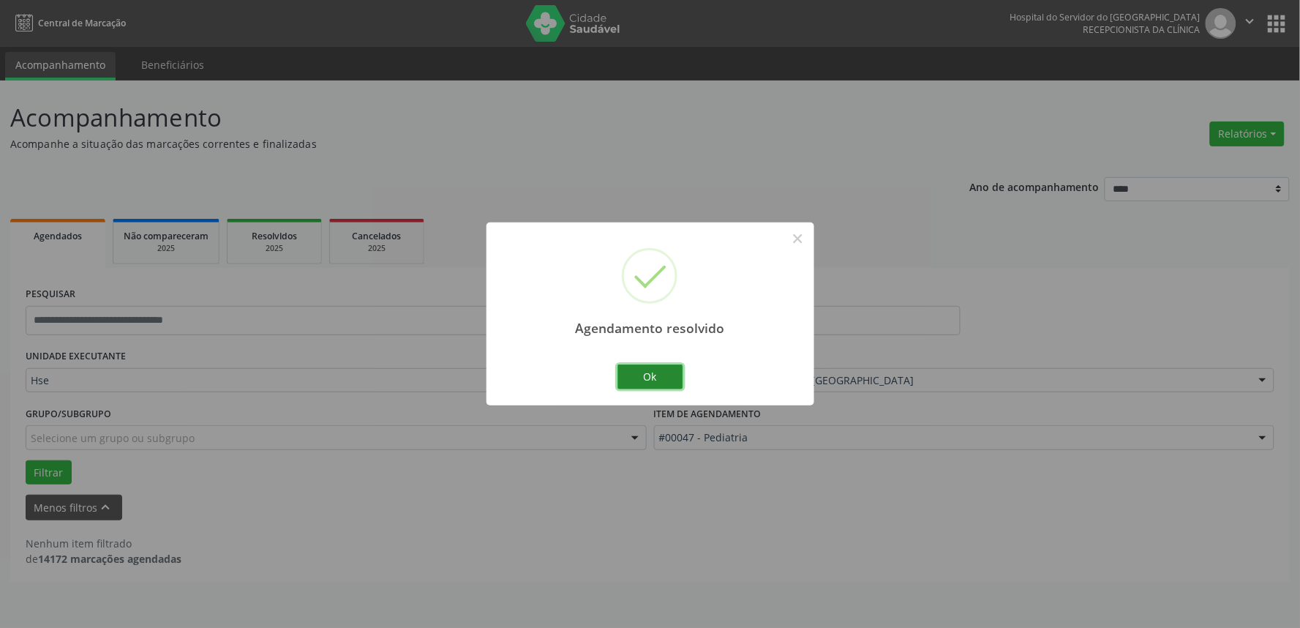
click at [653, 377] on button "Ok" at bounding box center [650, 376] width 66 height 25
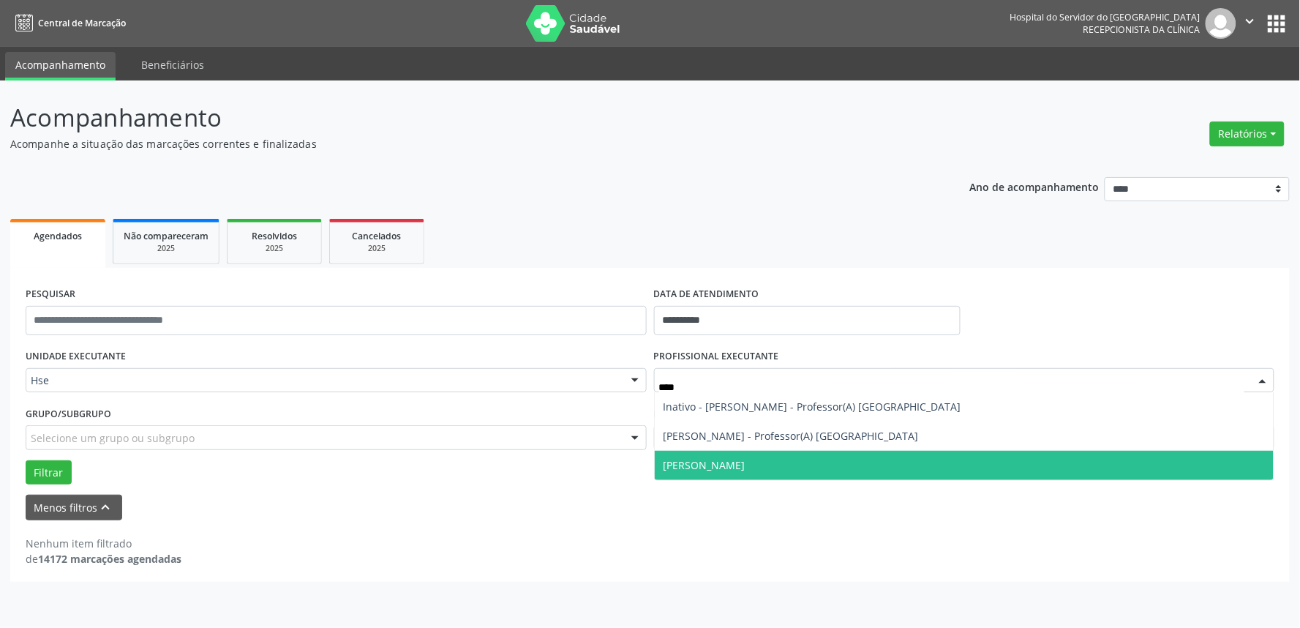
type input "*****"
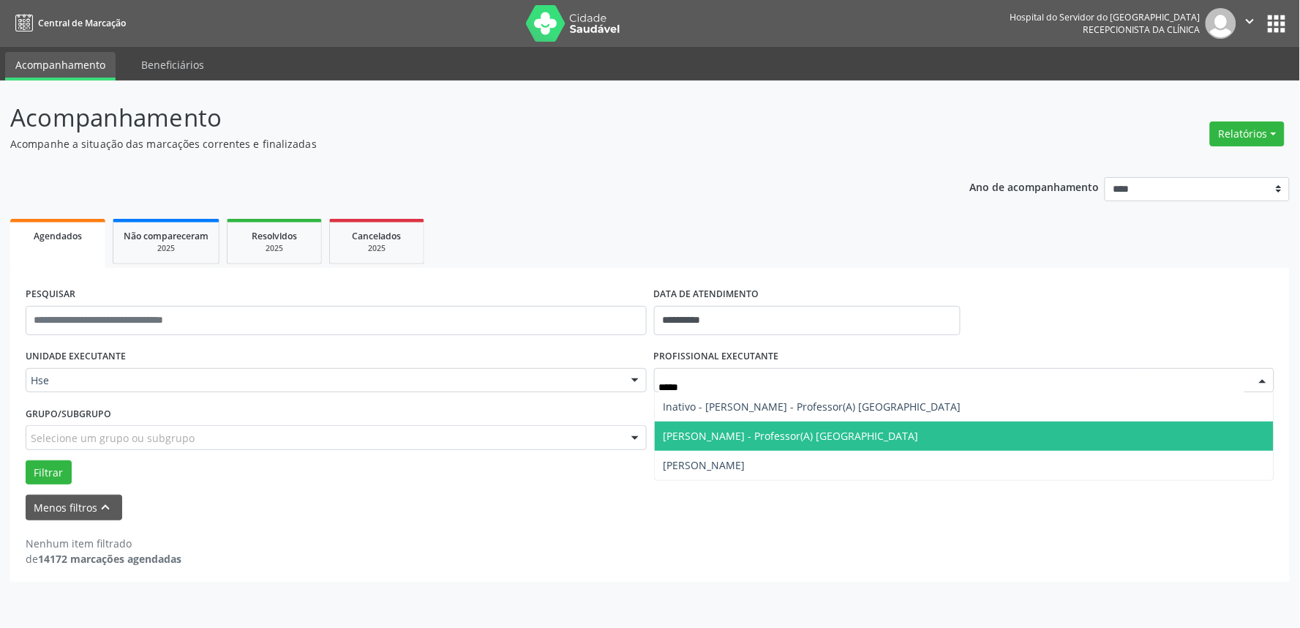
click at [849, 430] on span "[PERSON_NAME] - Professor(A) [GEOGRAPHIC_DATA]" at bounding box center [790, 436] width 255 height 14
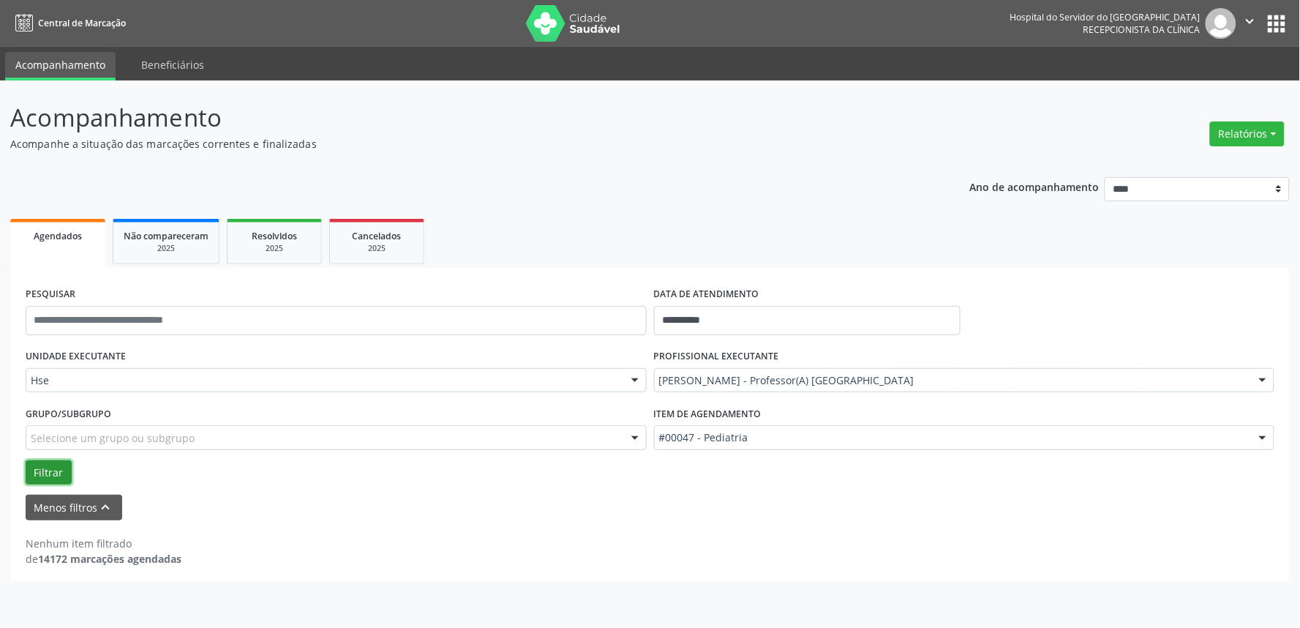
click at [42, 469] on button "Filtrar" at bounding box center [49, 472] width 46 height 25
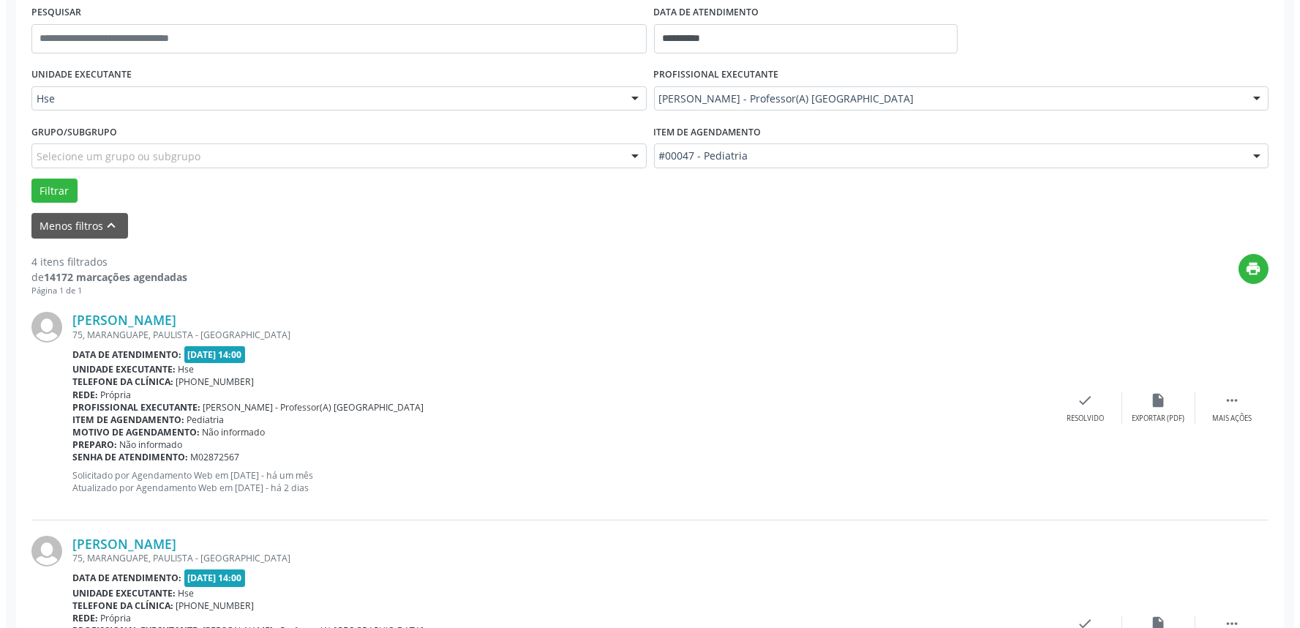
scroll to position [325, 0]
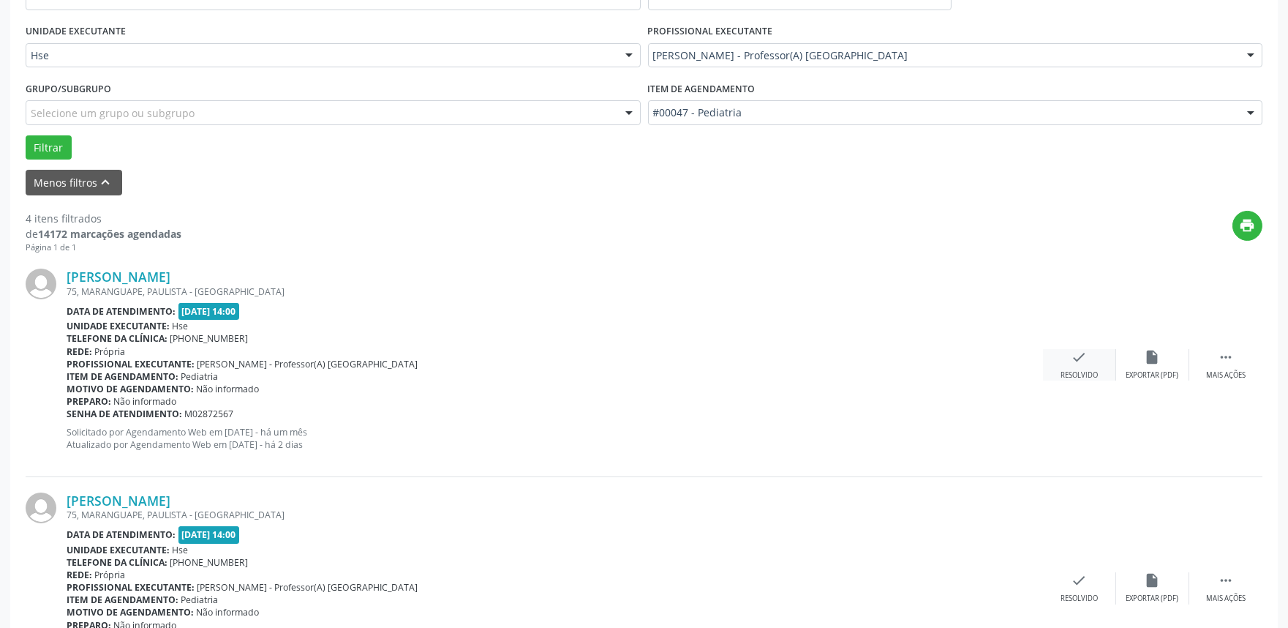
click at [1075, 364] on icon "check" at bounding box center [1080, 357] width 16 height 16
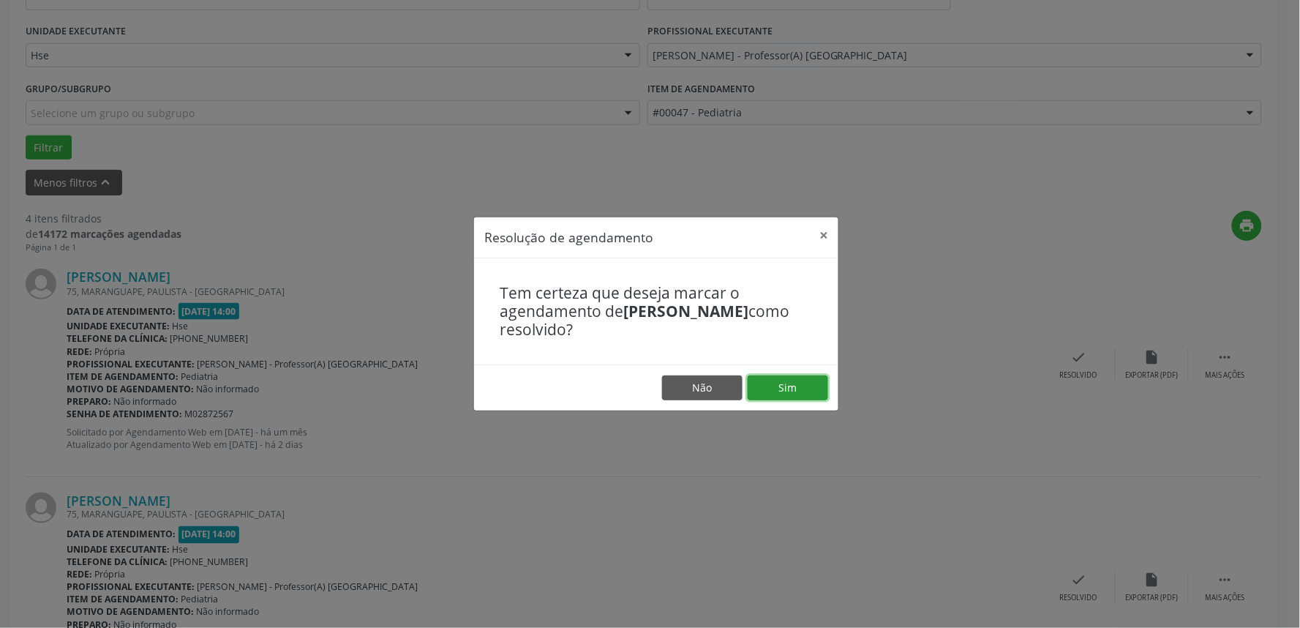
click at [781, 378] on button "Sim" at bounding box center [788, 387] width 80 height 25
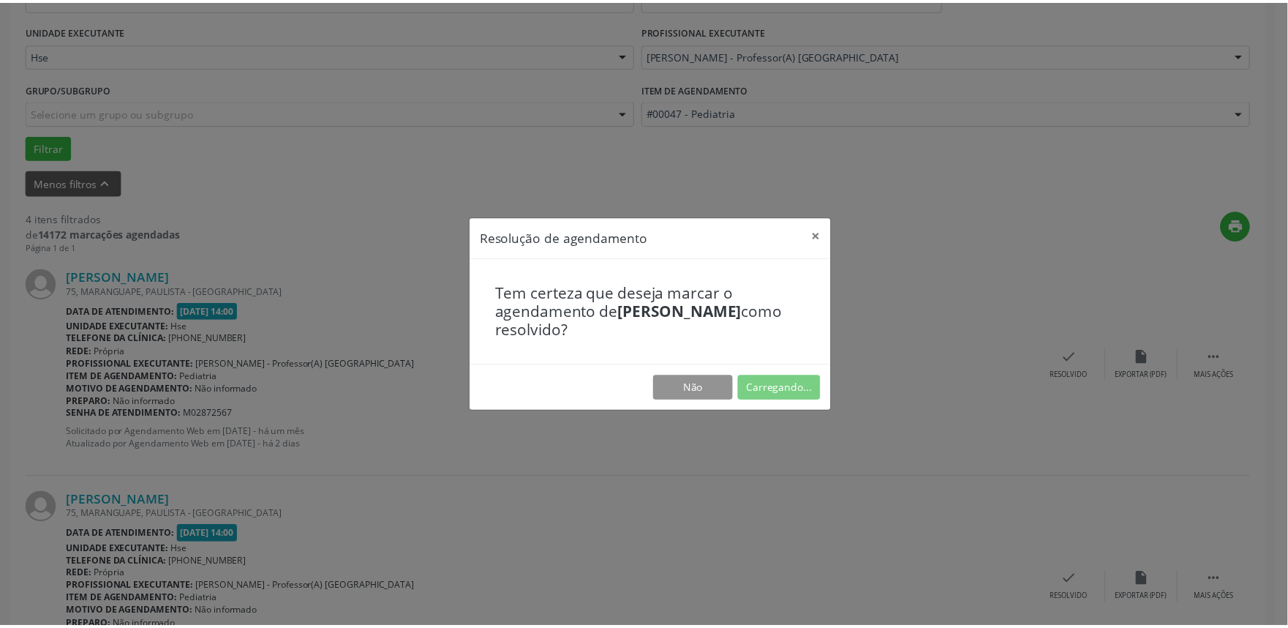
scroll to position [0, 0]
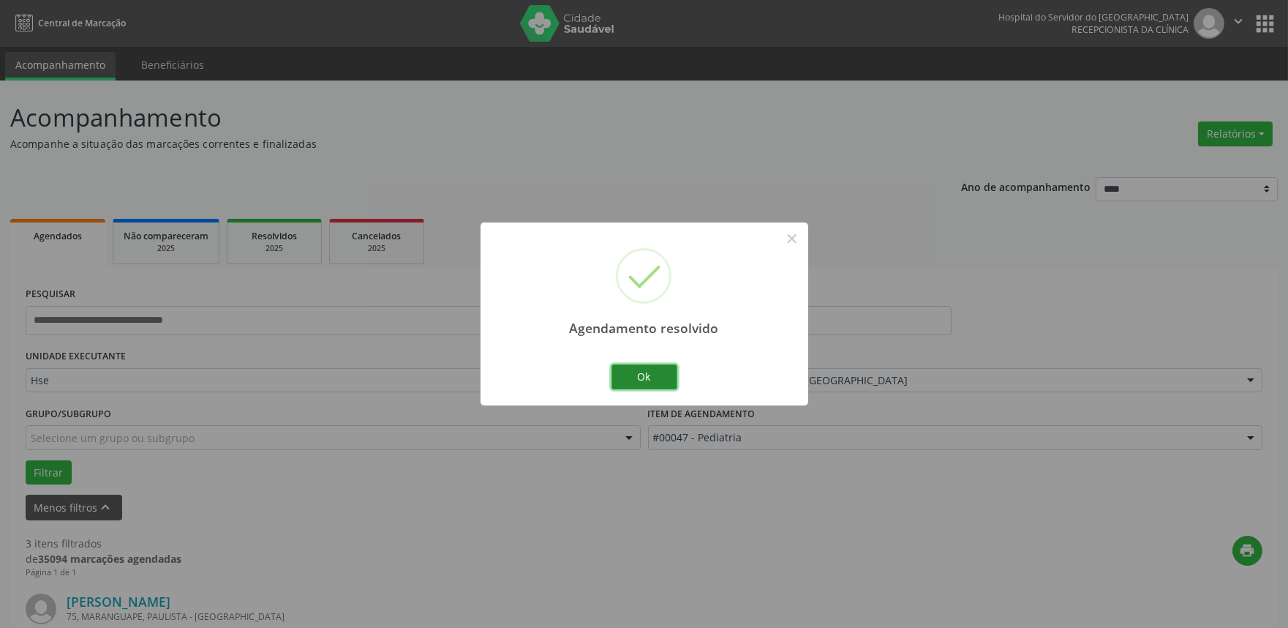
click at [626, 375] on button "Ok" at bounding box center [644, 376] width 66 height 25
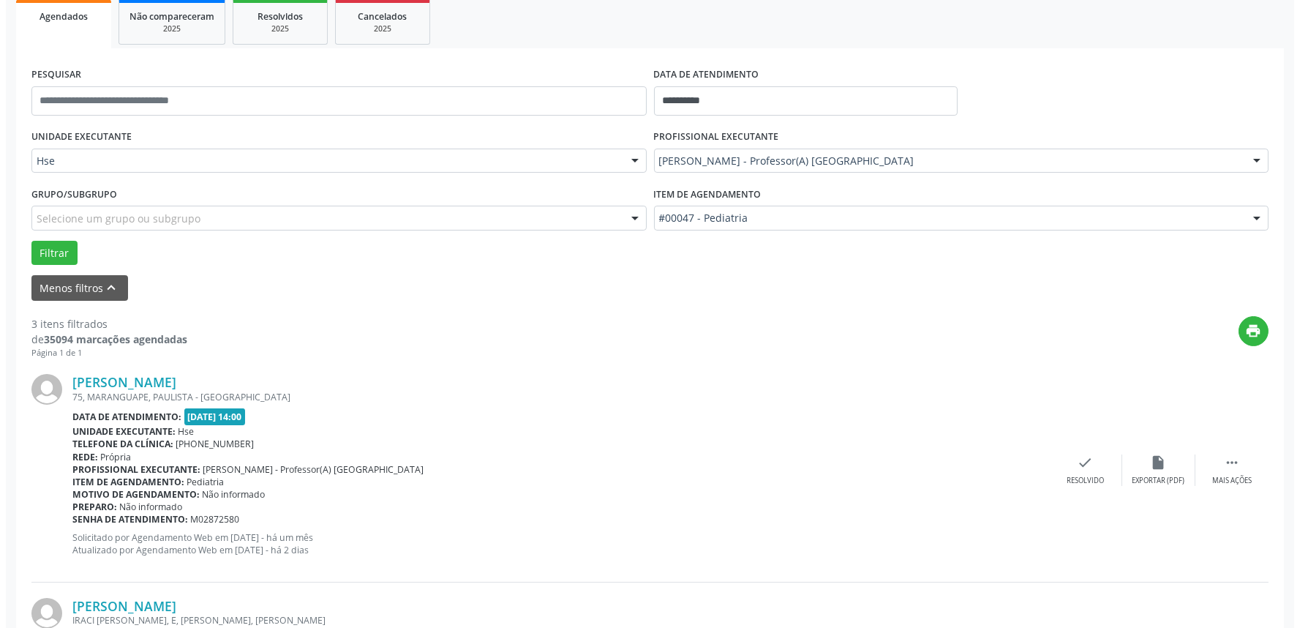
scroll to position [244, 0]
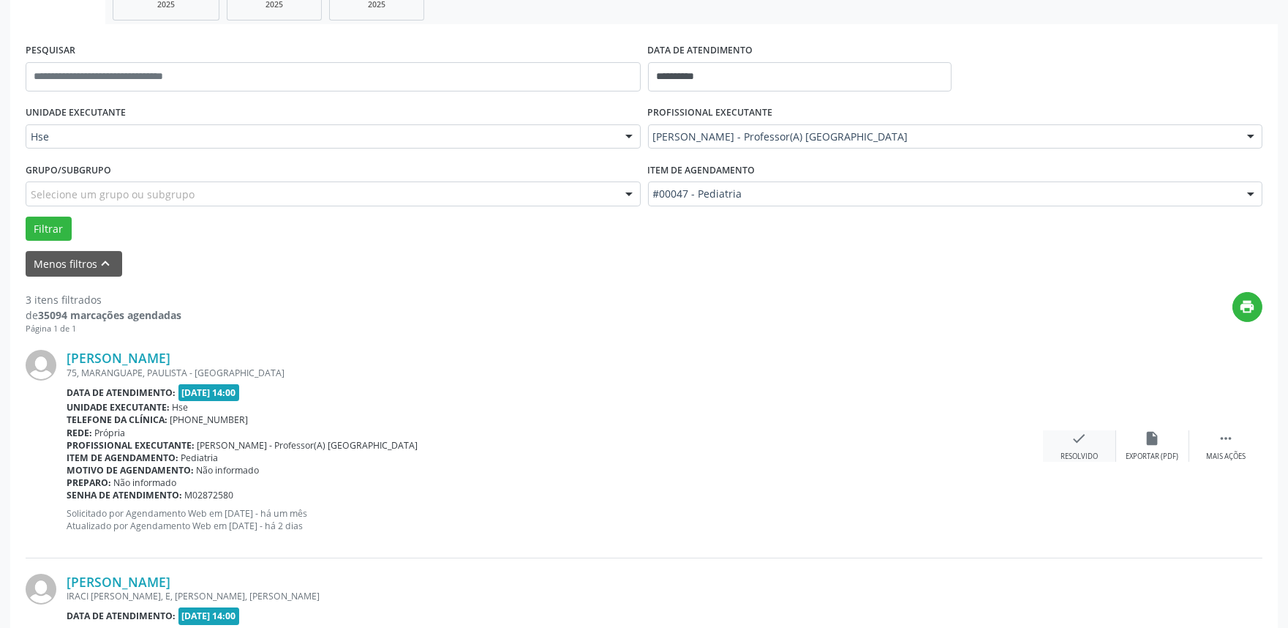
click at [1070, 449] on div "check Resolvido" at bounding box center [1079, 445] width 73 height 31
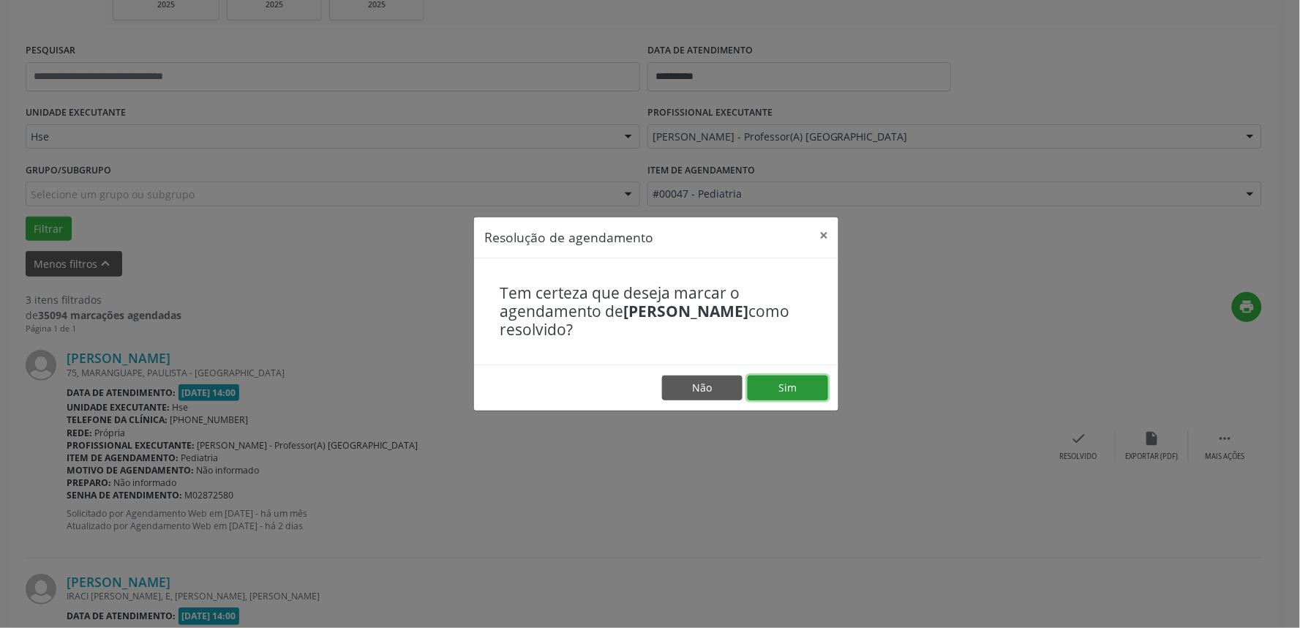
click at [810, 385] on button "Sim" at bounding box center [788, 387] width 80 height 25
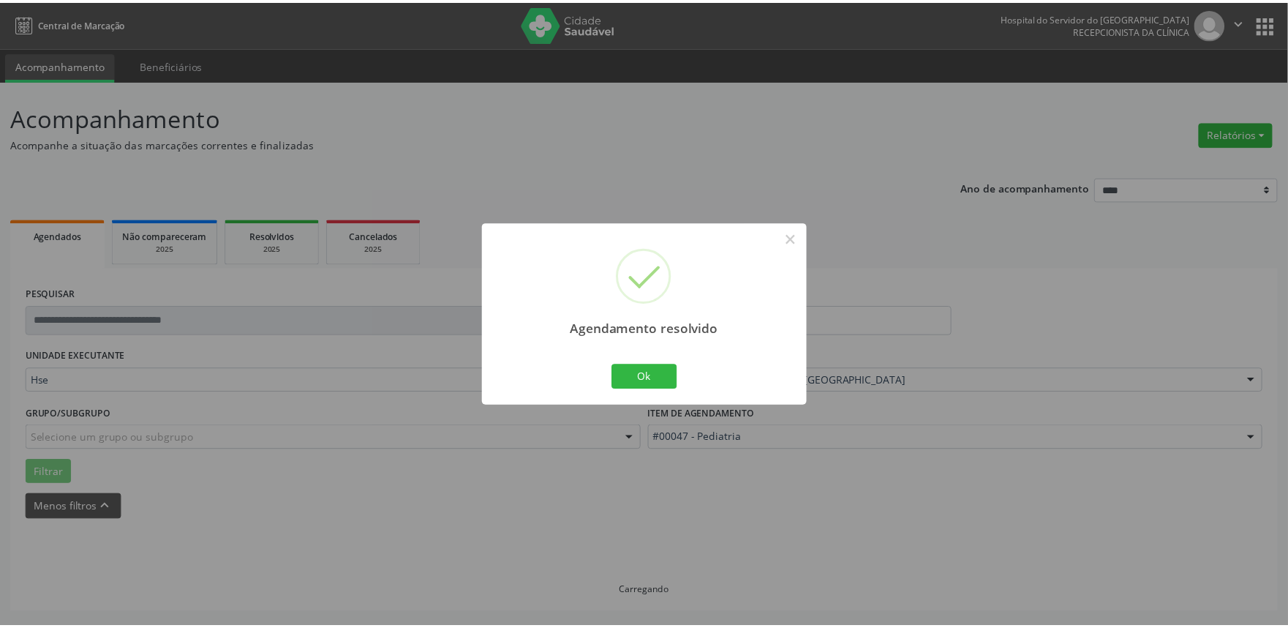
scroll to position [0, 0]
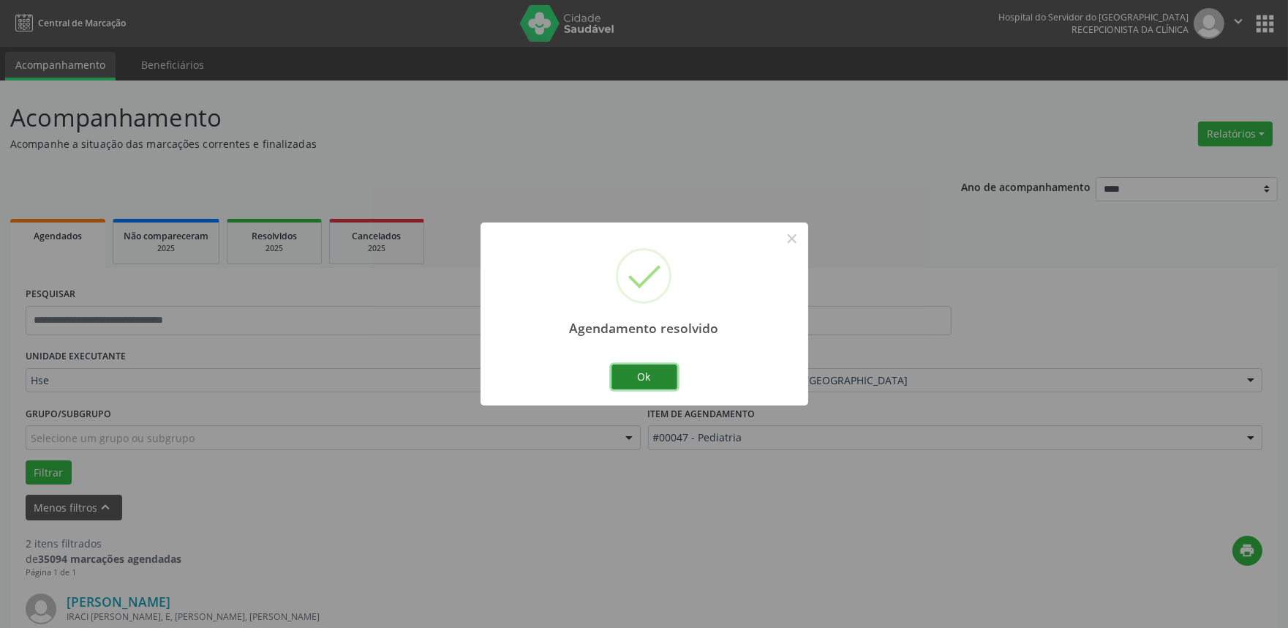
click at [669, 377] on button "Ok" at bounding box center [644, 376] width 66 height 25
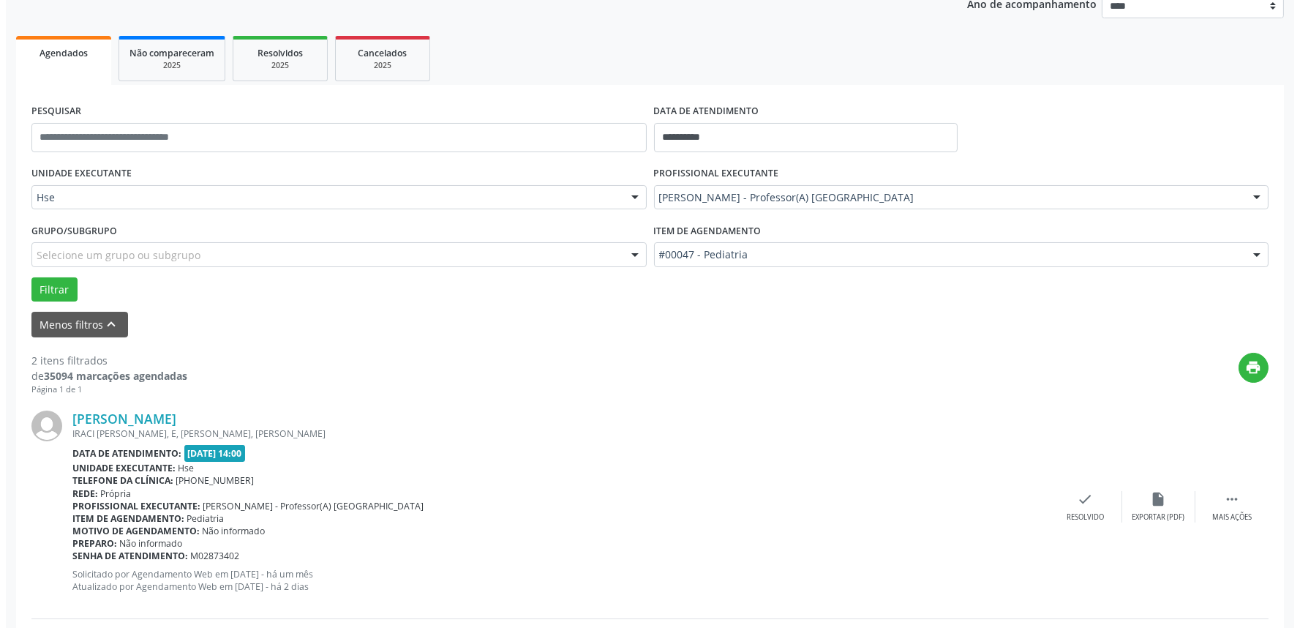
scroll to position [244, 0]
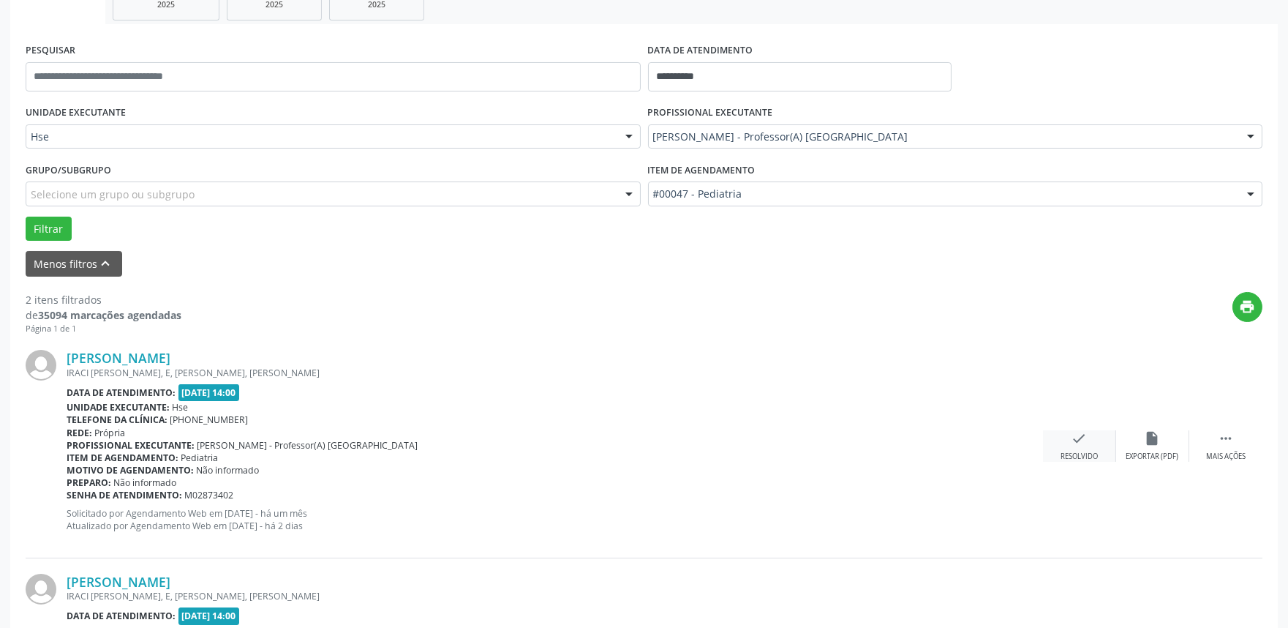
click at [1077, 441] on icon "check" at bounding box center [1080, 438] width 16 height 16
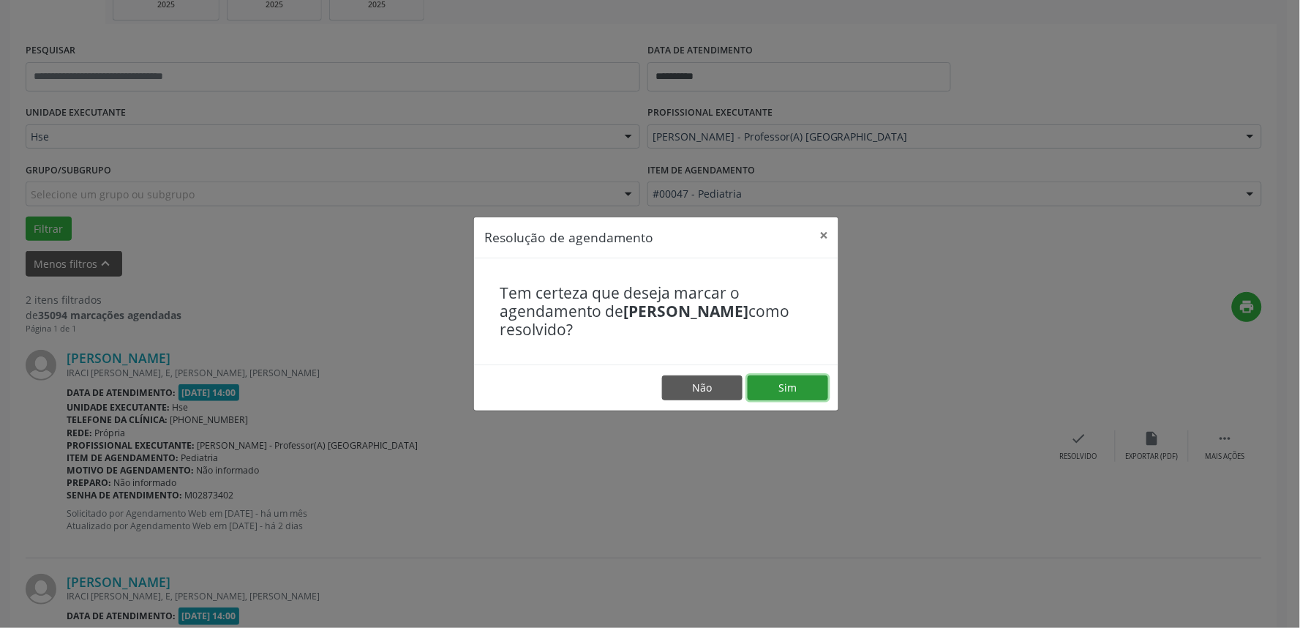
click at [816, 394] on button "Sim" at bounding box center [788, 387] width 80 height 25
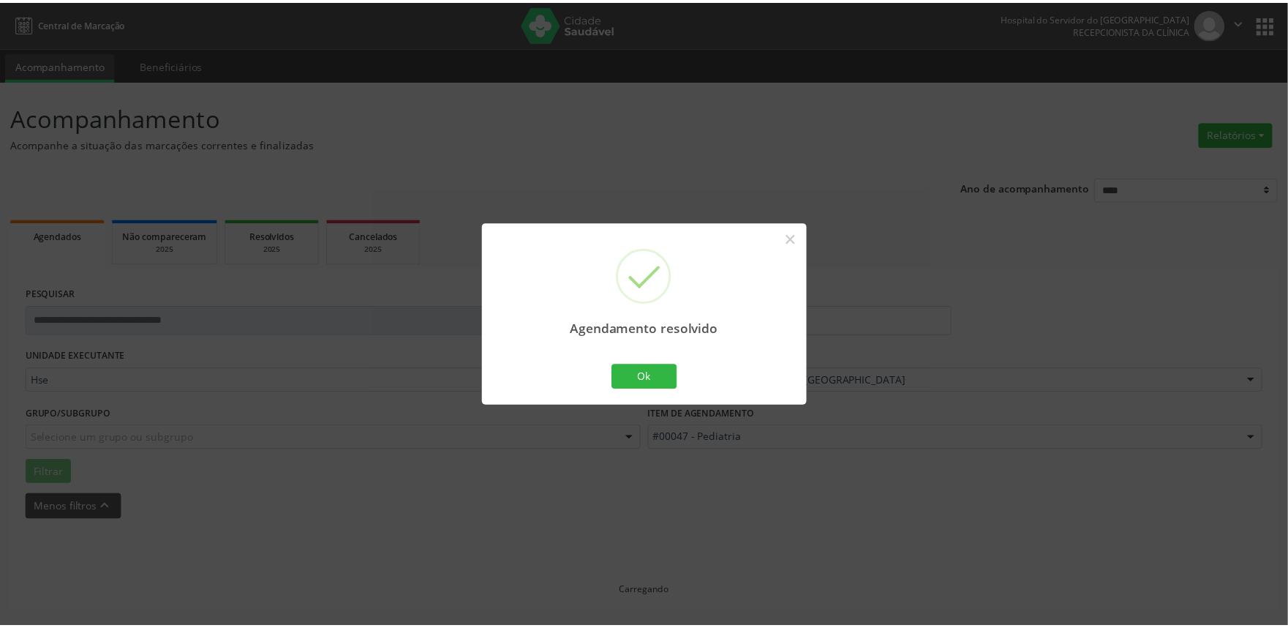
scroll to position [0, 0]
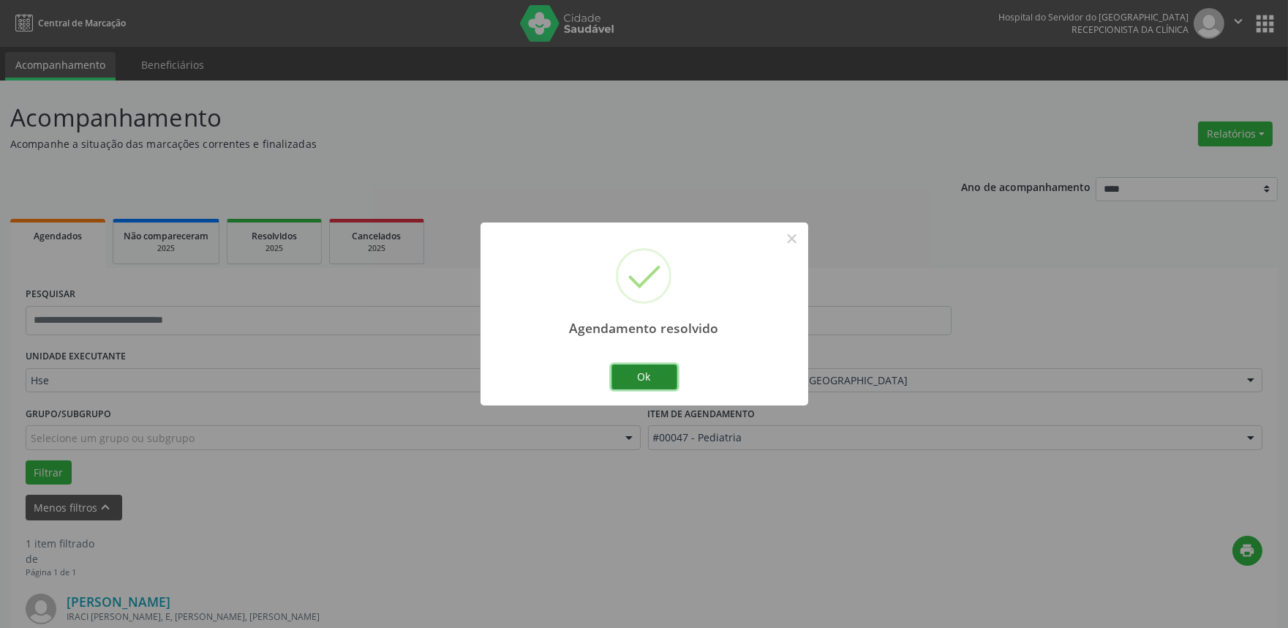
click at [662, 377] on button "Ok" at bounding box center [644, 376] width 66 height 25
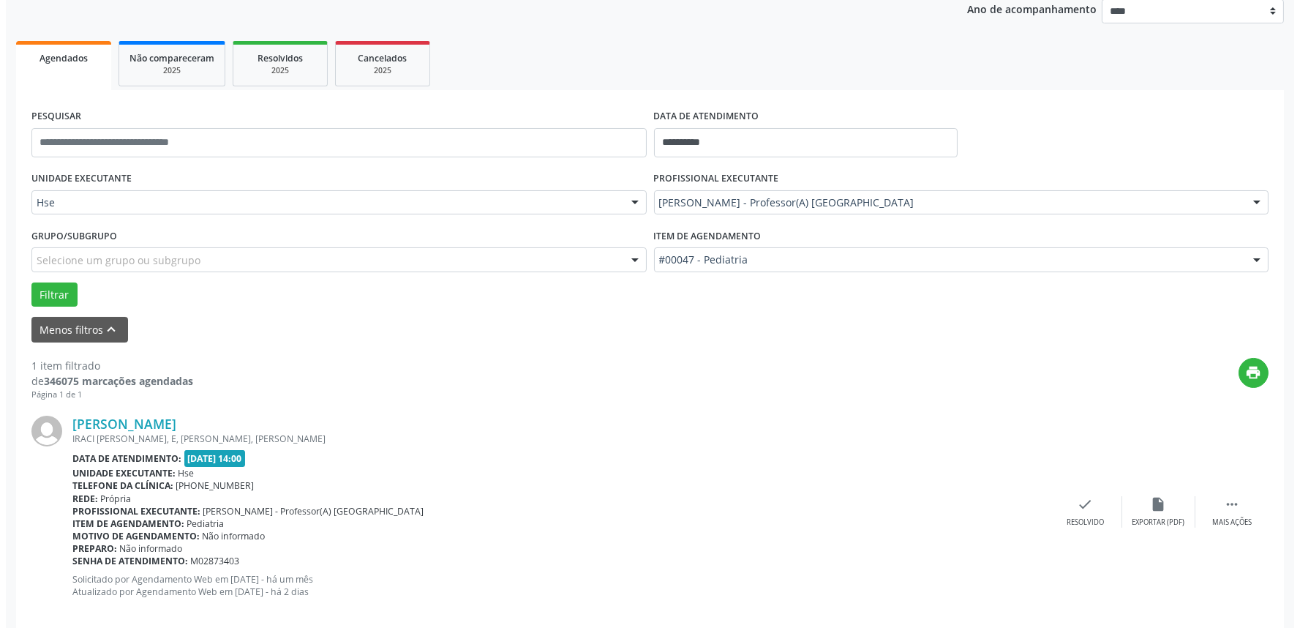
scroll to position [197, 0]
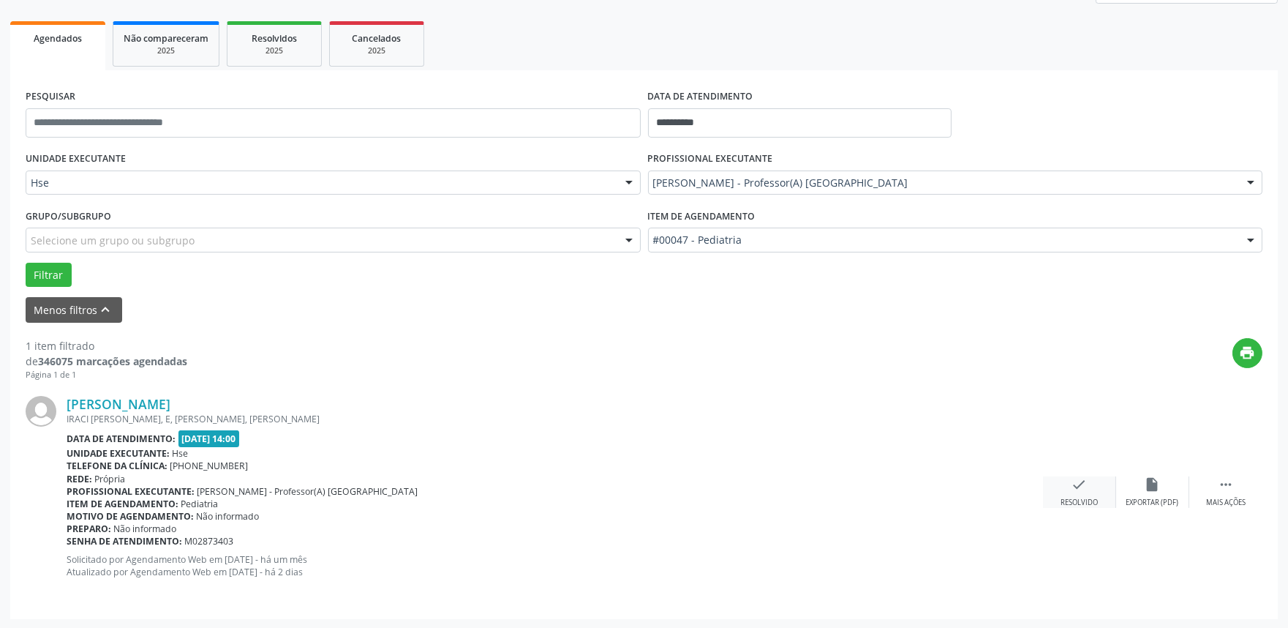
click at [1081, 484] on icon "check" at bounding box center [1080, 484] width 16 height 16
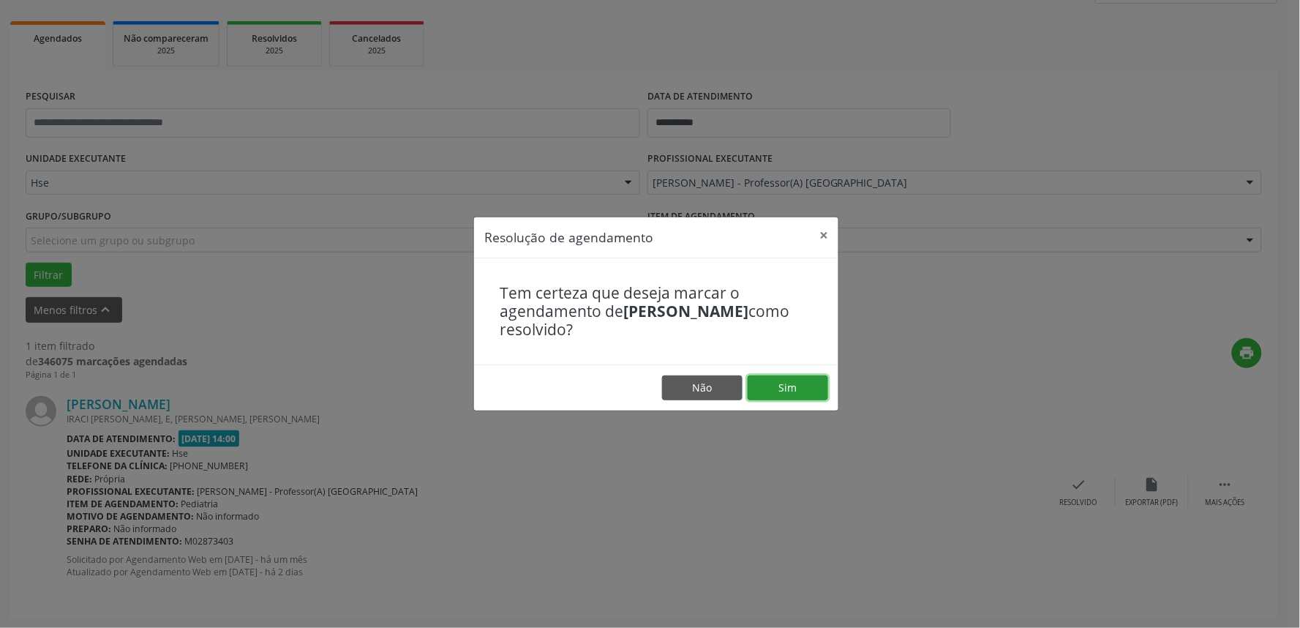
click at [802, 393] on button "Sim" at bounding box center [788, 387] width 80 height 25
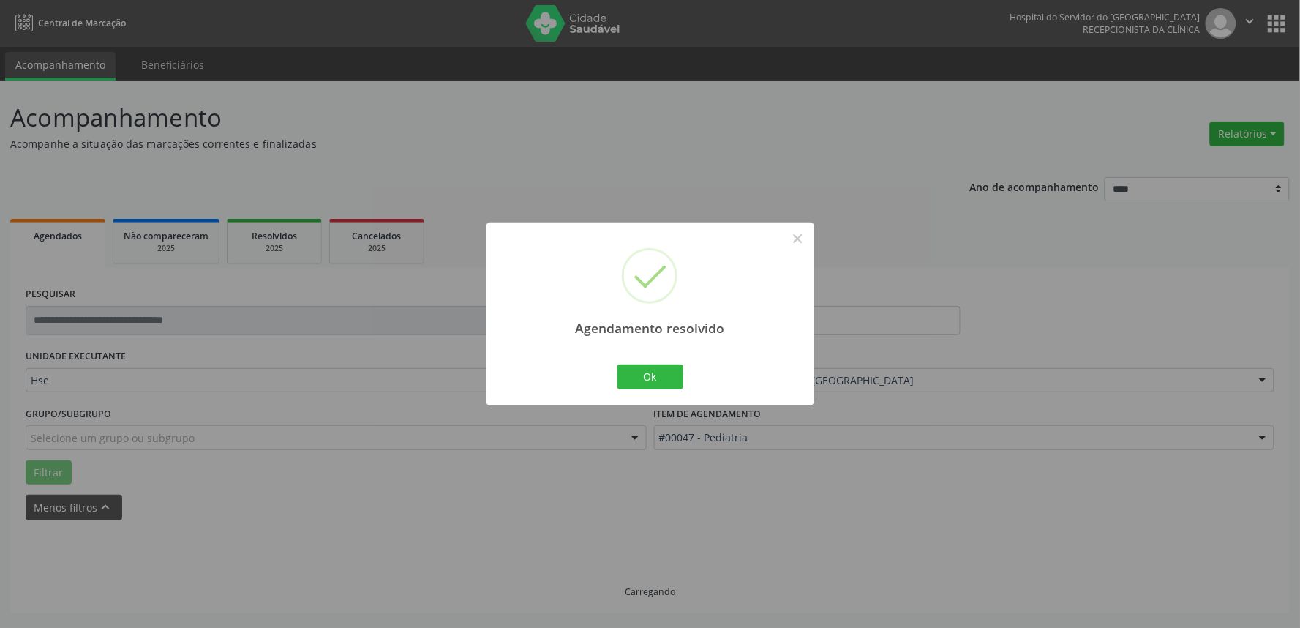
scroll to position [0, 0]
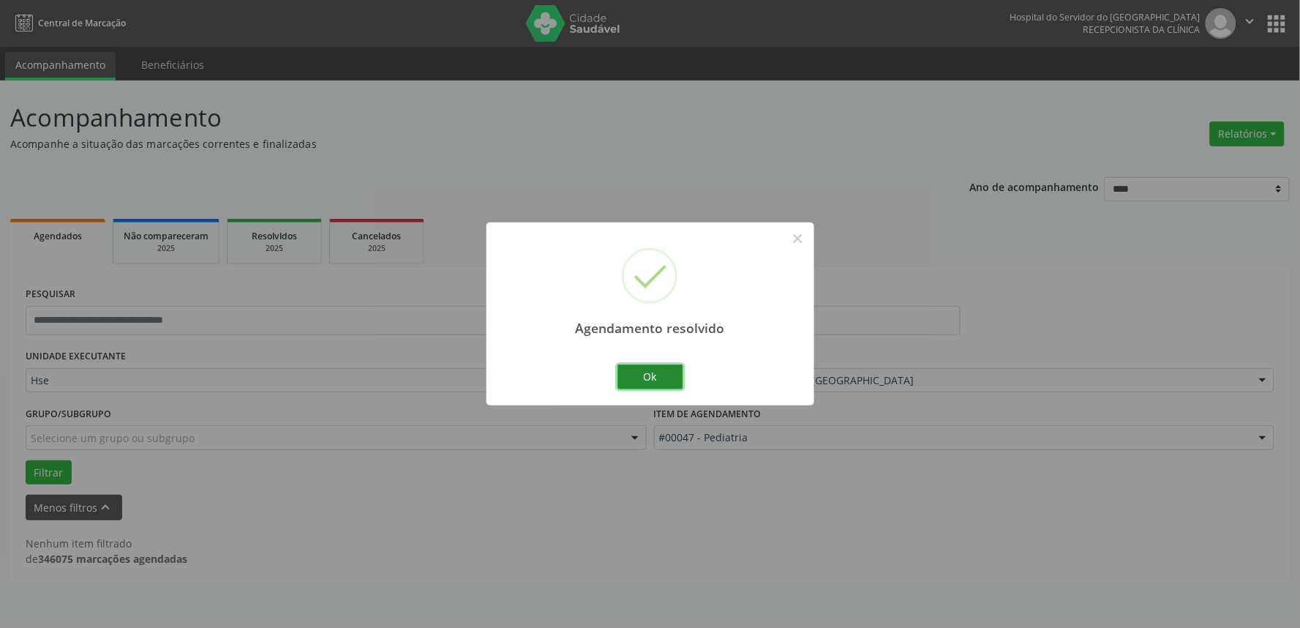
click at [641, 383] on button "Ok" at bounding box center [650, 376] width 66 height 25
